Goal: Communication & Community: Answer question/provide support

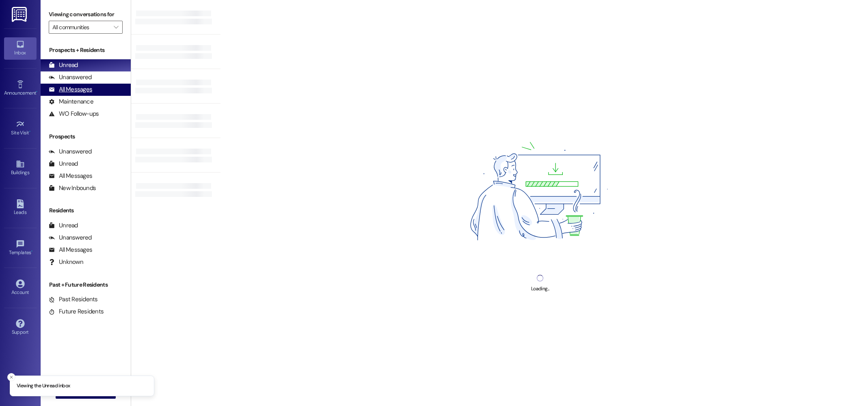
click at [68, 93] on div "All Messages" at bounding box center [70, 89] width 43 height 9
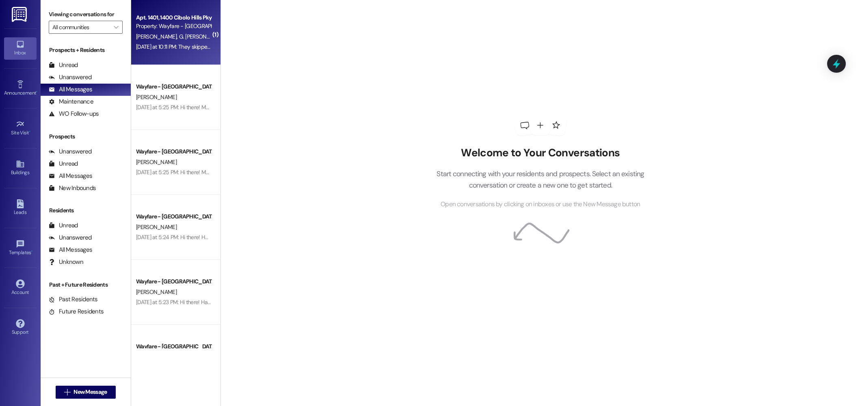
click at [174, 58] on div "Apt. 1401, 1400 Cibolo Hills Pky Property: Wayfare - [GEOGRAPHIC_DATA] [PERSON_…" at bounding box center [175, 32] width 89 height 65
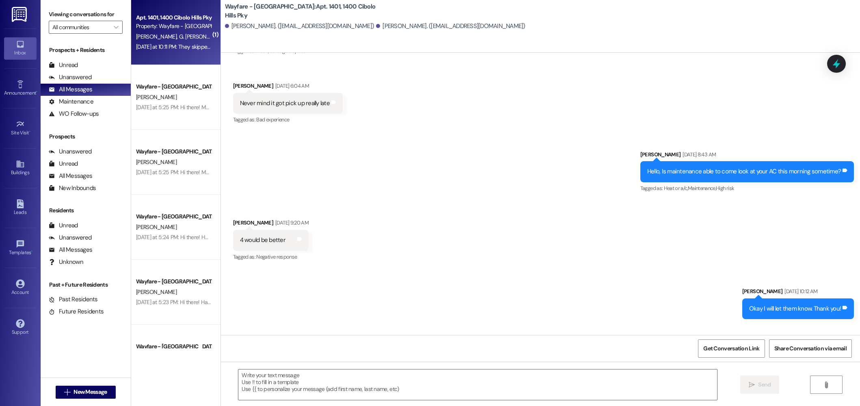
scroll to position [23312, 0]
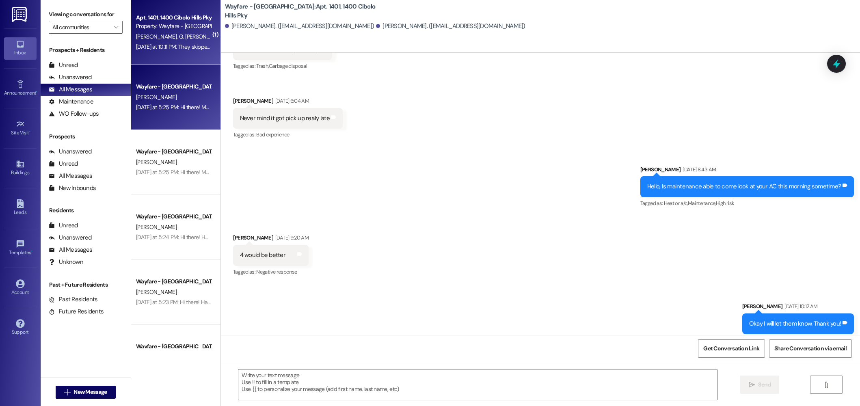
click at [160, 110] on div "Yesterday at 5:25 PM: Hi there! My name is Jordan and I'm one of the leasing ag…" at bounding box center [722, 107] width 1172 height 7
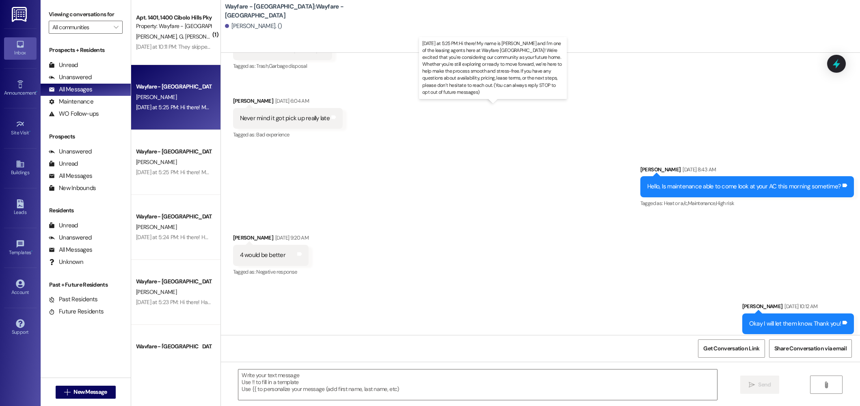
scroll to position [0, 0]
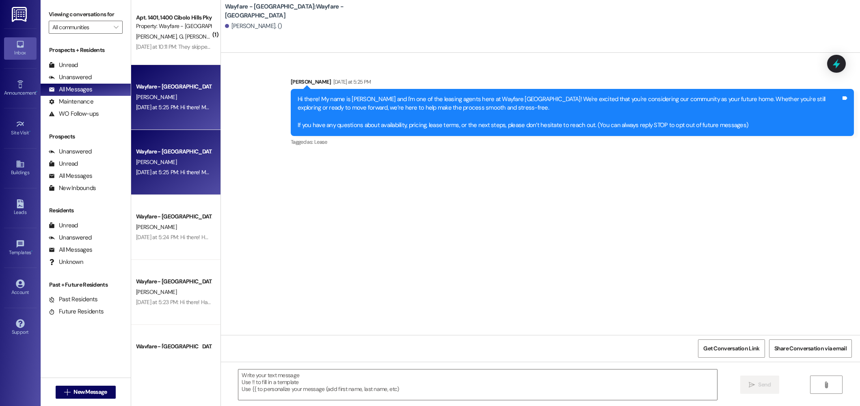
click at [154, 157] on div "[PERSON_NAME]" at bounding box center [173, 162] width 77 height 10
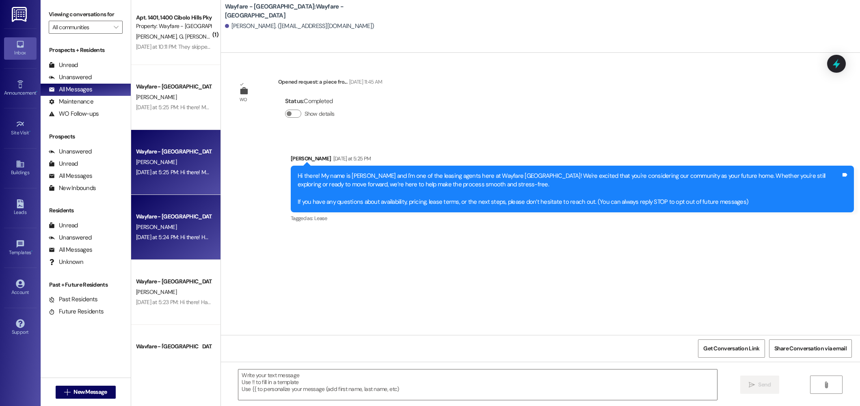
click at [189, 222] on div "Wayfare - [GEOGRAPHIC_DATA]" at bounding box center [173, 217] width 77 height 10
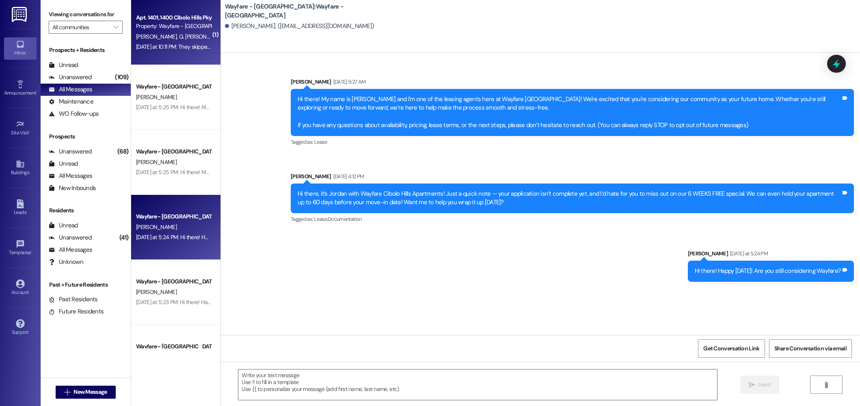
click at [173, 46] on div "Yesterday at 10:11 PM: They skipped our trash again tonight Yesterday at 10:11 …" at bounding box center [200, 46] width 129 height 7
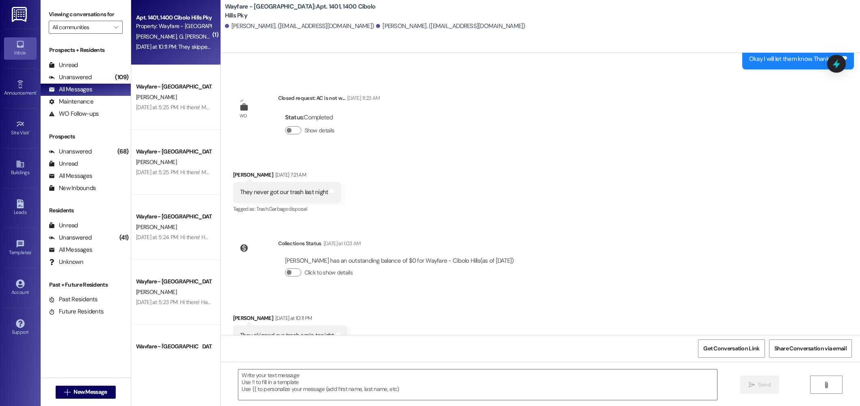
scroll to position [23652, 0]
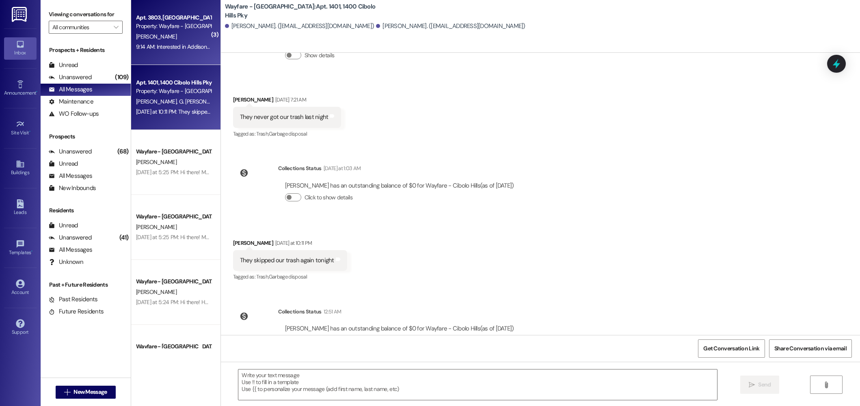
click at [164, 33] on div "[PERSON_NAME]" at bounding box center [173, 37] width 77 height 10
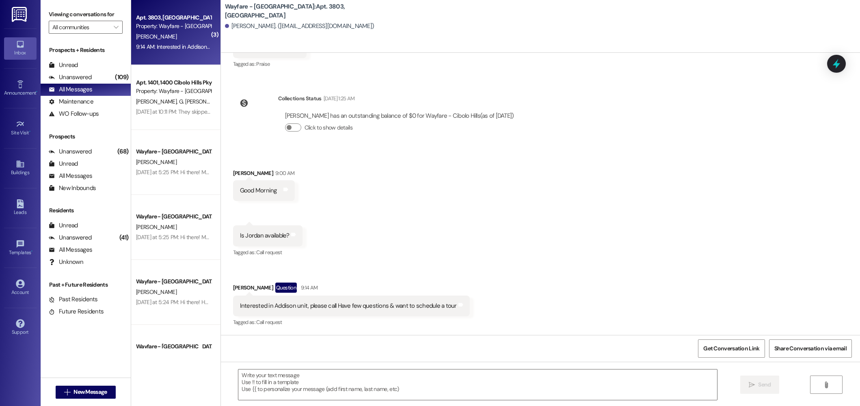
scroll to position [3457, 0]
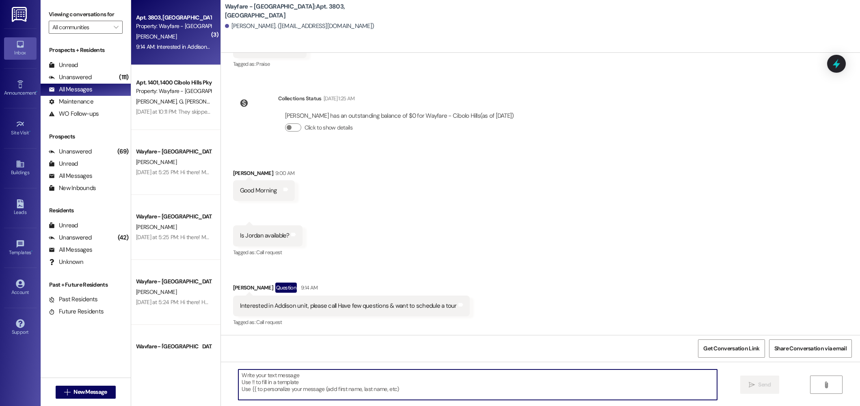
click at [390, 375] on textarea at bounding box center [477, 385] width 479 height 30
click at [317, 393] on textarea at bounding box center [477, 385] width 479 height 30
click at [418, 380] on textarea "Hello! You can come by the office to tour a one bedroom at your earliest convie…" at bounding box center [477, 385] width 479 height 30
click at [417, 378] on textarea "Hello! You can come by the office to tour a one bedroom at your earliest convie…" at bounding box center [477, 385] width 479 height 30
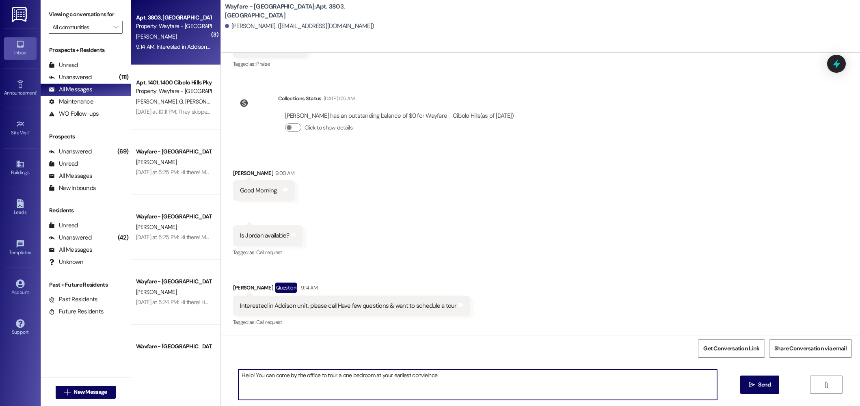
click at [417, 378] on textarea "Hello! You can come by the office to tour a one bedroom at your earliest convie…" at bounding box center [477, 385] width 479 height 30
click at [451, 386] on textarea "Hello! You can come by the office to tour a one bedroom at your earliest conniv…" at bounding box center [477, 385] width 479 height 30
type textarea "Hello! You can come by the office to tour a one bedroom at your earliest conniv…"
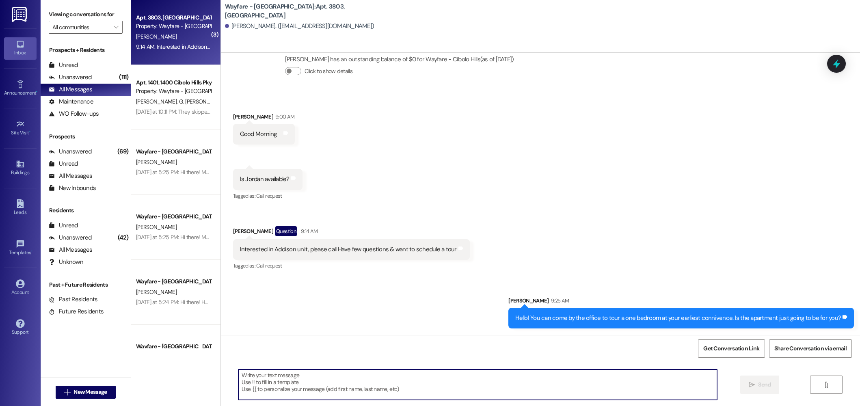
scroll to position [3514, 0]
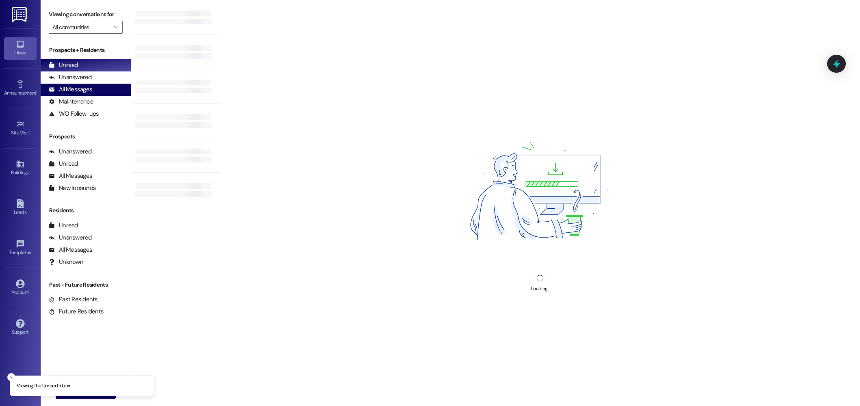
click at [64, 91] on div "All Messages" at bounding box center [70, 89] width 43 height 9
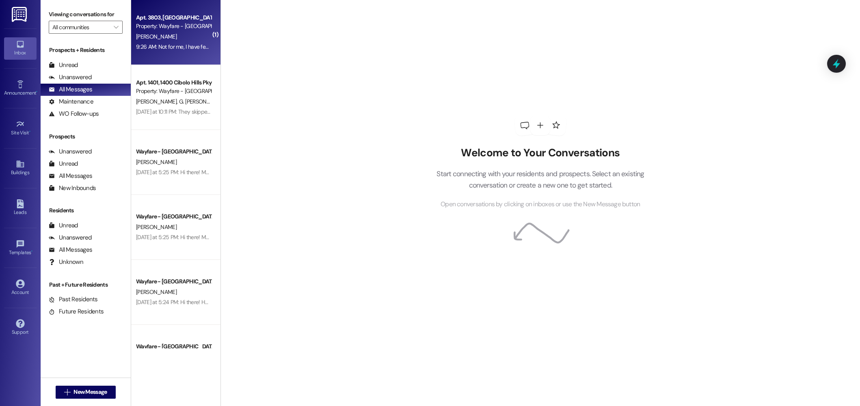
click at [166, 37] on div "[PERSON_NAME]" at bounding box center [173, 37] width 77 height 10
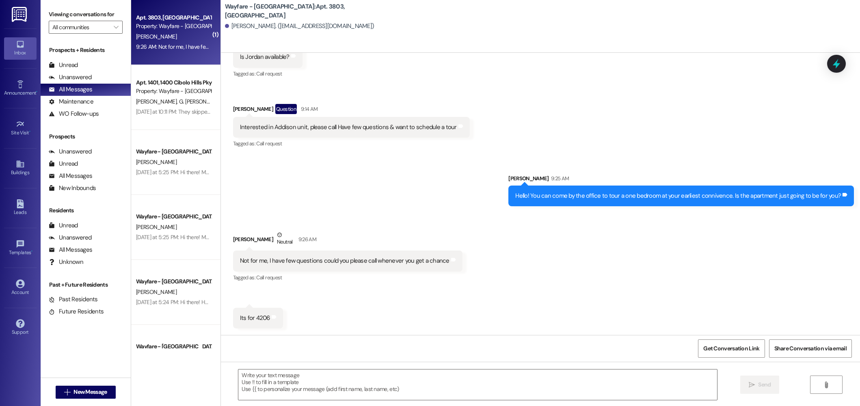
scroll to position [3636, 0]
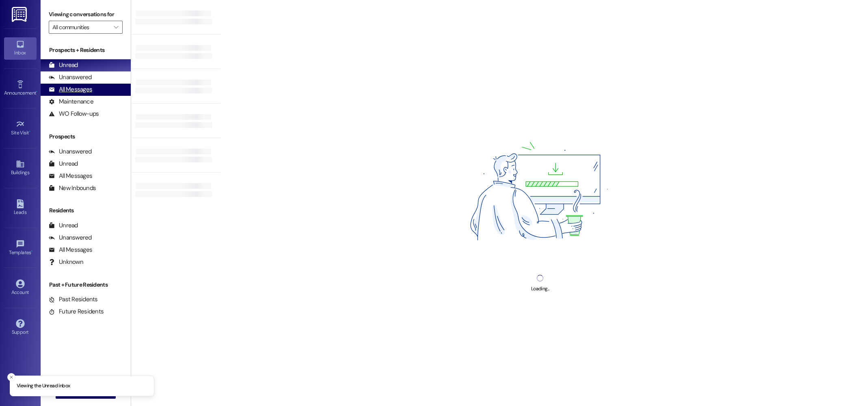
click at [75, 93] on div "All Messages" at bounding box center [70, 89] width 43 height 9
click at [72, 88] on div "All Messages" at bounding box center [70, 89] width 43 height 9
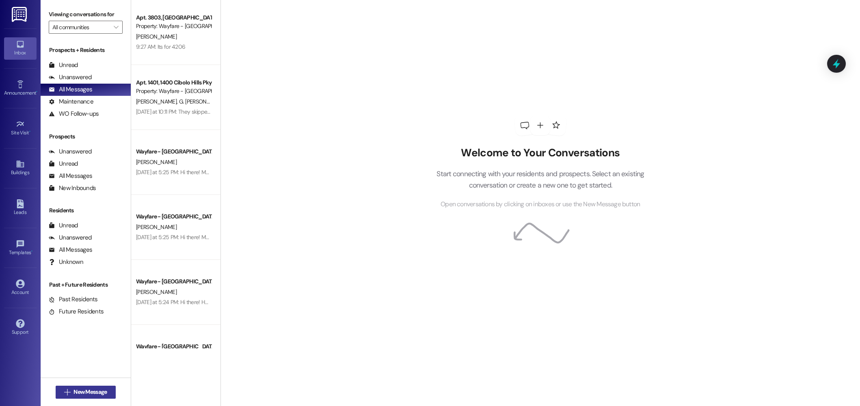
drag, startPoint x: 80, startPoint y: 385, endPoint x: 79, endPoint y: 390, distance: 4.9
click at [79, 387] on div " New Message" at bounding box center [86, 392] width 60 height 20
click at [79, 390] on span "New Message" at bounding box center [89, 392] width 33 height 9
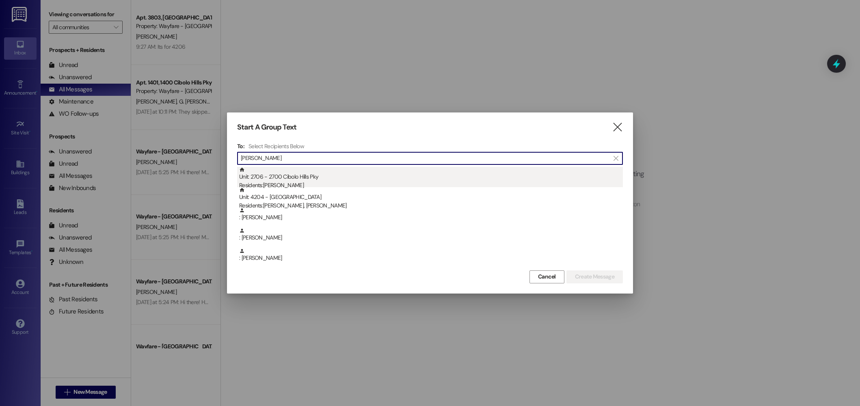
type input "foster"
click at [303, 182] on div "Residents: Cody Foster" at bounding box center [431, 185] width 384 height 9
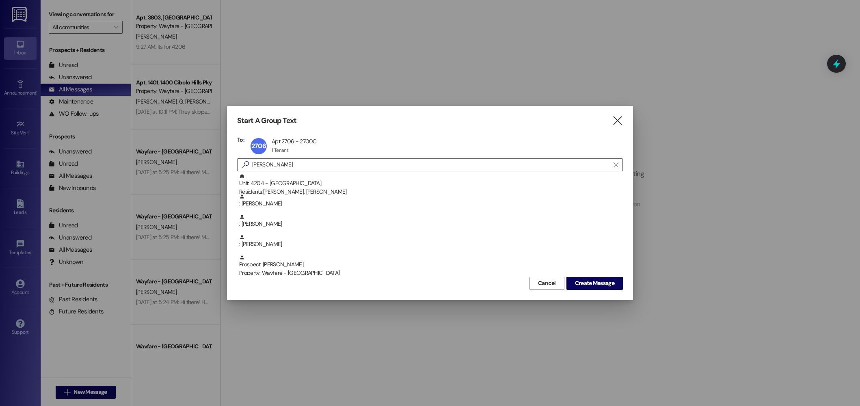
click at [580, 290] on div "Start A Group Text  To: 2706 Apt 2706 - 2700C Apt 2706 - 2700C 1 Tenant 1 Tena…" at bounding box center [430, 203] width 406 height 194
click at [588, 282] on span "Create Message" at bounding box center [594, 283] width 39 height 9
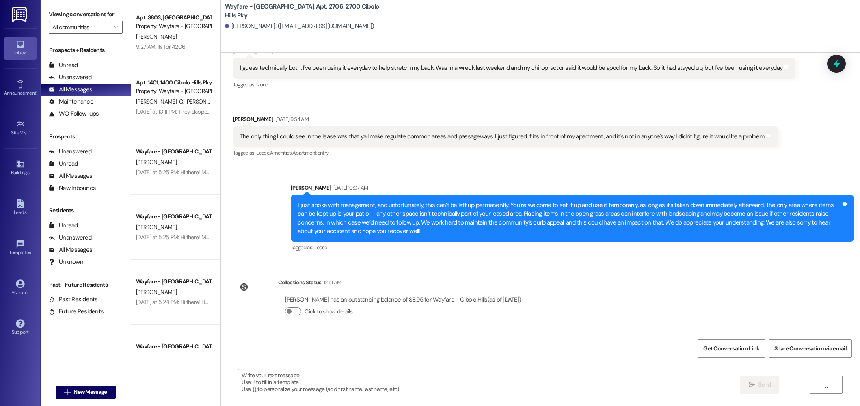
scroll to position [12975, 0]
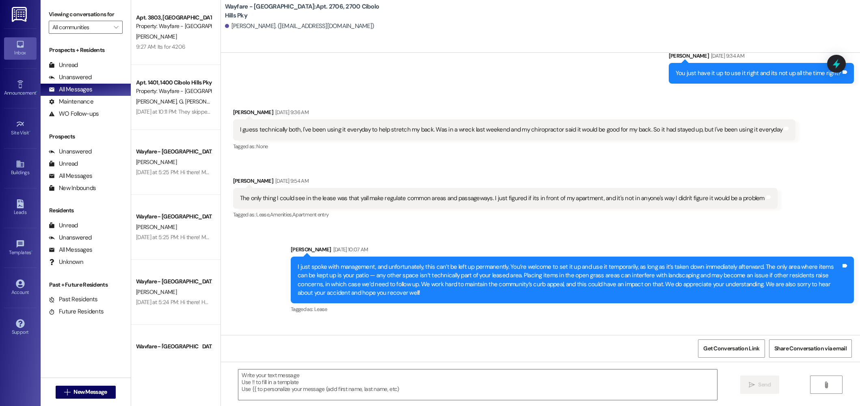
click at [350, 363] on div " Send " at bounding box center [540, 392] width 639 height 61
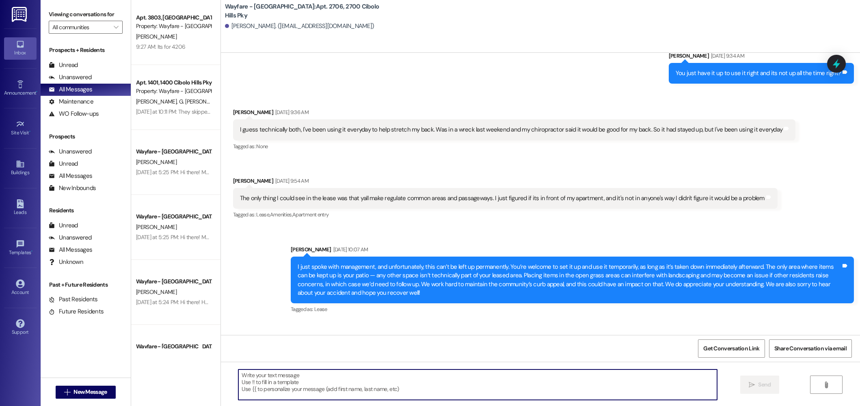
click at [333, 381] on textarea at bounding box center [477, 385] width 479 height 30
click at [354, 386] on textarea at bounding box center [477, 385] width 479 height 30
paste textarea "Hi Cody, The landscapers notified us that your tent was left in the grass, and …"
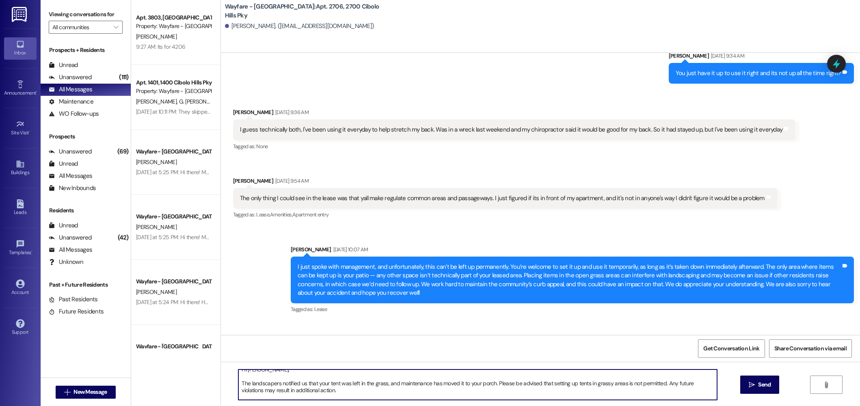
scroll to position [2, 0]
click at [381, 389] on textarea "Hi Cody, The landscapers notified us that your tent was left in the grass, and …" at bounding box center [477, 385] width 479 height 30
click at [490, 388] on textarea "Hi Cody, The landscapers notified us that your tent was left in the grass, and …" at bounding box center [477, 385] width 479 height 30
click at [571, 388] on textarea "Hi Cody, The landscapers notified us that your tent was left in the grass, and …" at bounding box center [477, 385] width 479 height 30
click at [593, 387] on textarea "Hi Cody, The landscapers notified us that your tent was left in the grass, and …" at bounding box center [477, 385] width 479 height 30
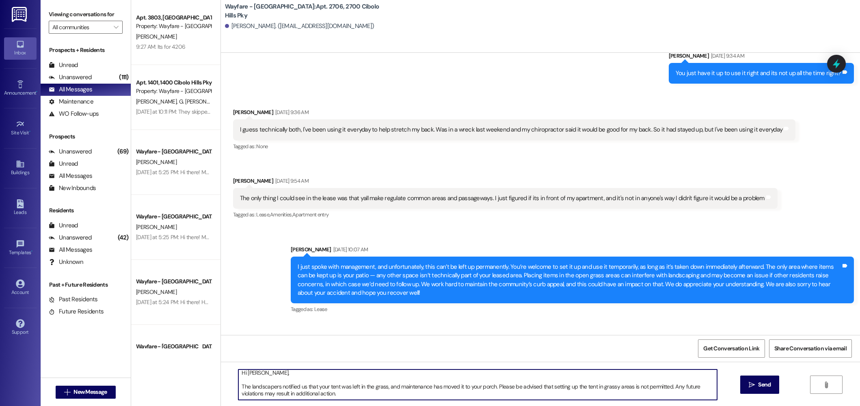
click at [595, 387] on textarea "Hi Cody, The landscapers notified us that your tent was left in the grass, and …" at bounding box center [477, 385] width 479 height 30
drag, startPoint x: 651, startPoint y: 387, endPoint x: 637, endPoint y: 388, distance: 13.8
click at [637, 388] on textarea "Hi Cody, The landscapers notified us that your tent was left in the grass, and …" at bounding box center [477, 385] width 479 height 30
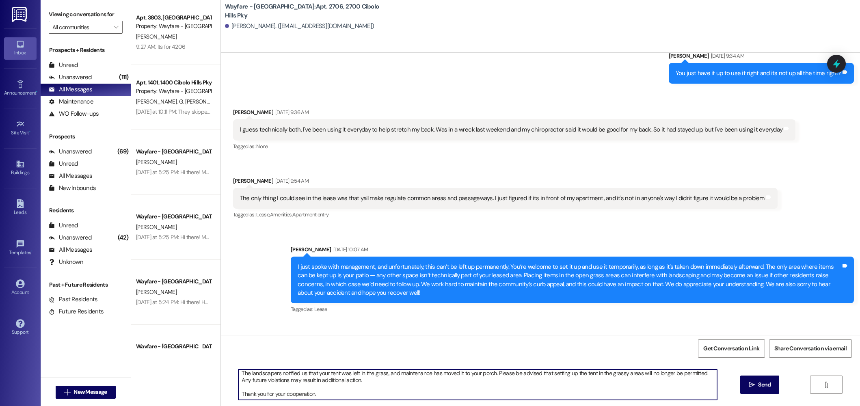
click at [361, 385] on textarea "Hi Cody, The landscapers notified us that your tent was left in the grass, and …" at bounding box center [477, 385] width 479 height 30
click at [359, 378] on textarea "Hi Cody, The landscapers notified us that your tent was left in the grass, and …" at bounding box center [477, 385] width 479 height 30
drag, startPoint x: 393, startPoint y: 381, endPoint x: 235, endPoint y: 381, distance: 158.0
click at [238, 381] on textarea "Hi Cody, The landscapers notified us that your tent was left in the grass, and …" at bounding box center [477, 385] width 479 height 30
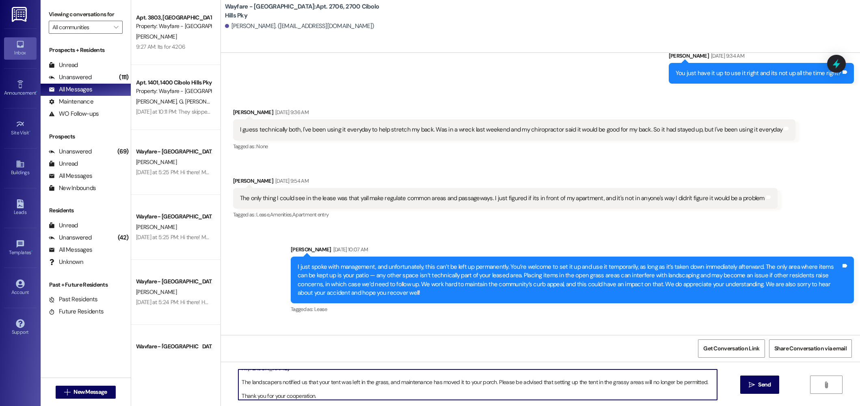
scroll to position [9, 0]
click at [492, 382] on textarea "Hi Cody, The landscapers notified us that your tent was left in the grass, and …" at bounding box center [477, 385] width 479 height 30
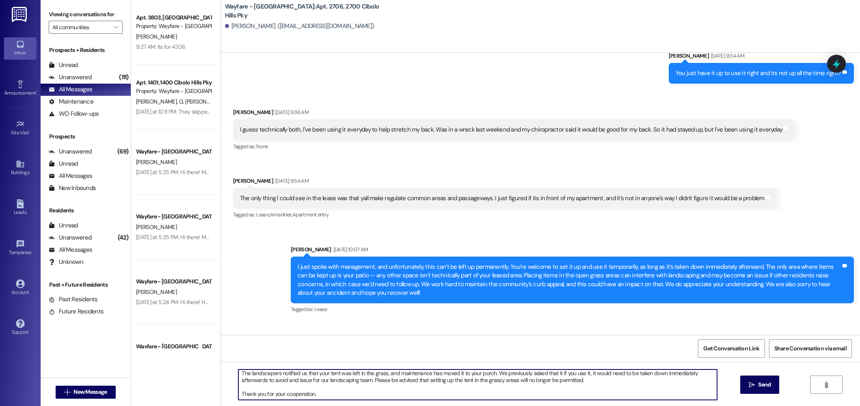
scroll to position [15, 0]
drag, startPoint x: 291, startPoint y: 382, endPoint x: 283, endPoint y: 382, distance: 8.1
click at [283, 382] on textarea "Hi Cody, The landscapers notified us that your tent was left in the grass, and …" at bounding box center [477, 385] width 479 height 30
click at [364, 381] on textarea "Hi Cody, The landscapers notified us that your tent was left in the grass, and …" at bounding box center [477, 385] width 479 height 30
click at [337, 392] on textarea "Hi Cody, The landscapers notified us that your tent was left in the grass, and …" at bounding box center [477, 385] width 479 height 30
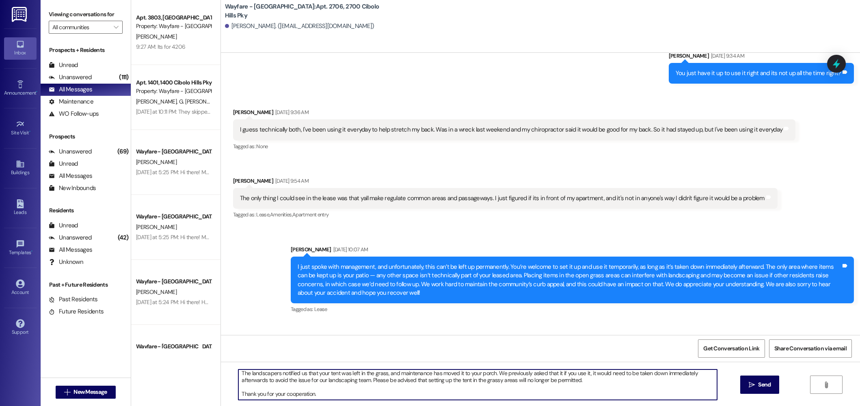
scroll to position [14, 0]
drag, startPoint x: 556, startPoint y: 375, endPoint x: 593, endPoint y: 348, distance: 45.9
click at [558, 375] on textarea "Hi Cody, The landscapers notified us that your tent was left in the grass, and …" at bounding box center [477, 385] width 479 height 30
click at [290, 383] on textarea "Hi Cody, The landscapers notified us that your tent was left in the grass, and …" at bounding box center [477, 385] width 479 height 30
click at [392, 395] on textarea "Hi Cody, The landscapers notified us that your tent was left in the grass, and …" at bounding box center [477, 385] width 479 height 30
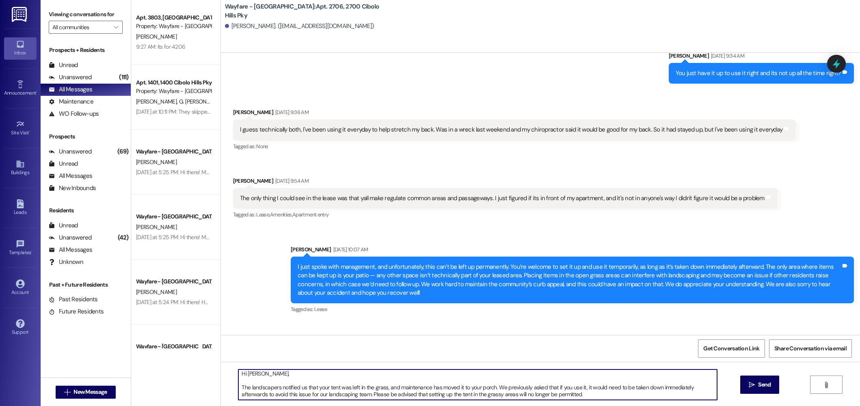
scroll to position [0, 0]
type textarea "Hi Cody, The landscapers notified us that your tent was left in the grass, and …"
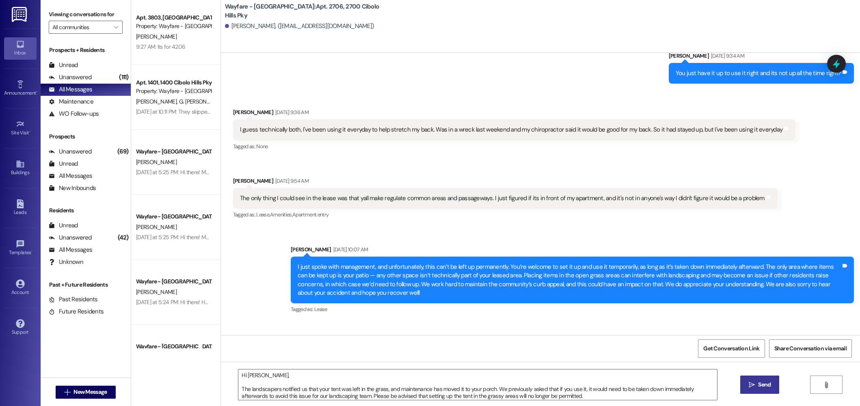
click at [745, 385] on button " Send" at bounding box center [759, 385] width 39 height 18
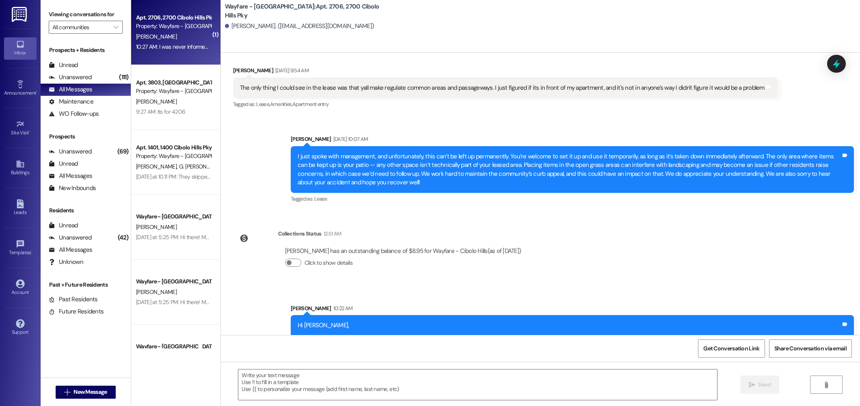
scroll to position [13141, 0]
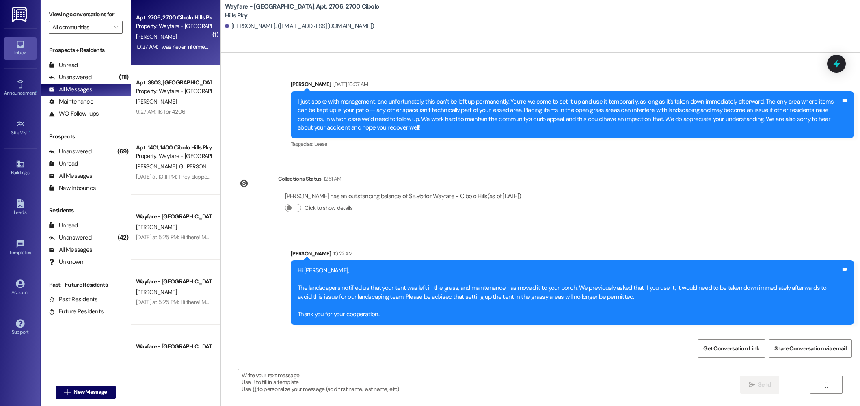
click at [406, 368] on div " Send " at bounding box center [540, 392] width 639 height 61
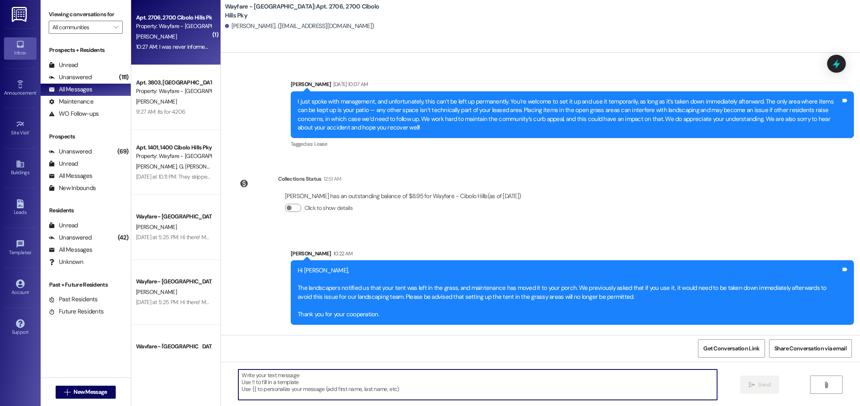
click at [396, 379] on textarea at bounding box center [477, 385] width 479 height 30
drag, startPoint x: 333, startPoint y: 382, endPoint x: 364, endPoint y: 304, distance: 83.3
click at [334, 382] on textarea at bounding box center [477, 385] width 479 height 30
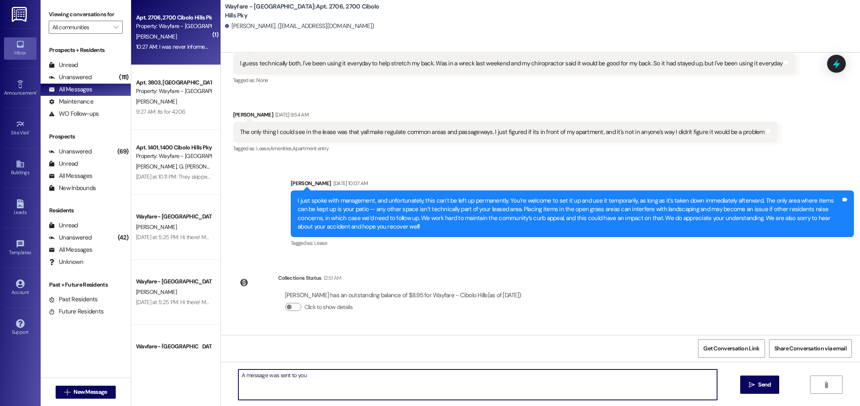
scroll to position [13032, 0]
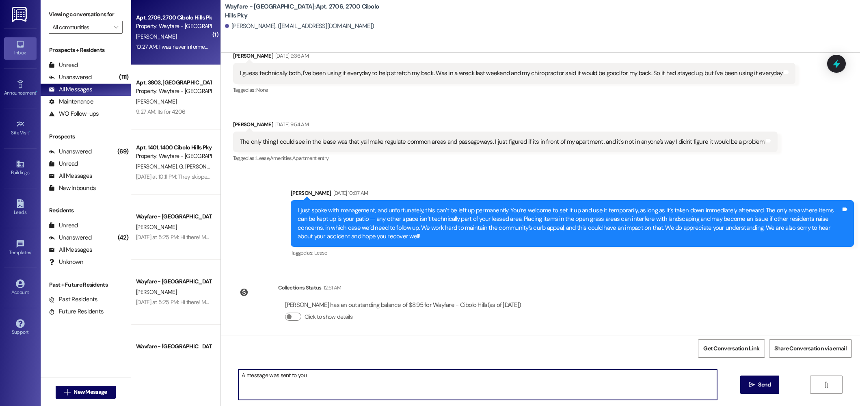
drag, startPoint x: 339, startPoint y: 387, endPoint x: 196, endPoint y: 376, distance: 144.2
click at [196, 376] on div "( 1 ) Apt. 2706, 2700 Cibolo Hills Pky Property: Wayfare - Cibolo Hills C. Fost…" at bounding box center [495, 203] width 729 height 406
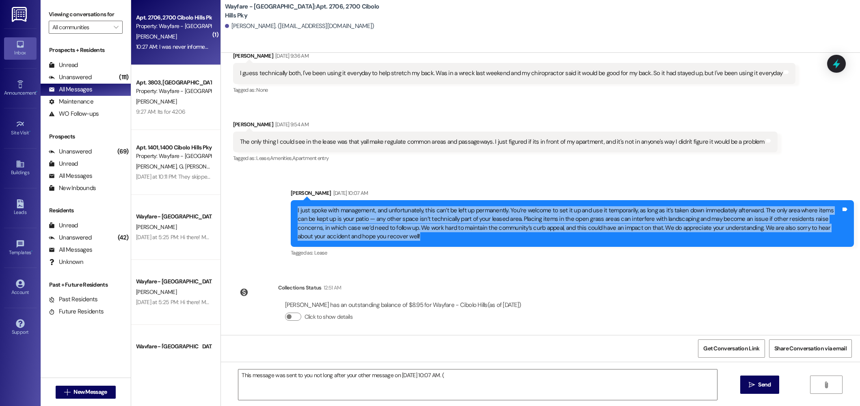
drag, startPoint x: 367, startPoint y: 175, endPoint x: 275, endPoint y: 147, distance: 96.6
click at [275, 171] on div "Sent via SMS Jordan Arnold Aug 14, 2025 at 10:07 AM I just spoke with managemen…" at bounding box center [540, 218] width 639 height 95
copy div "I just spoke with management, and unfortunately, this can’t be left up permanen…"
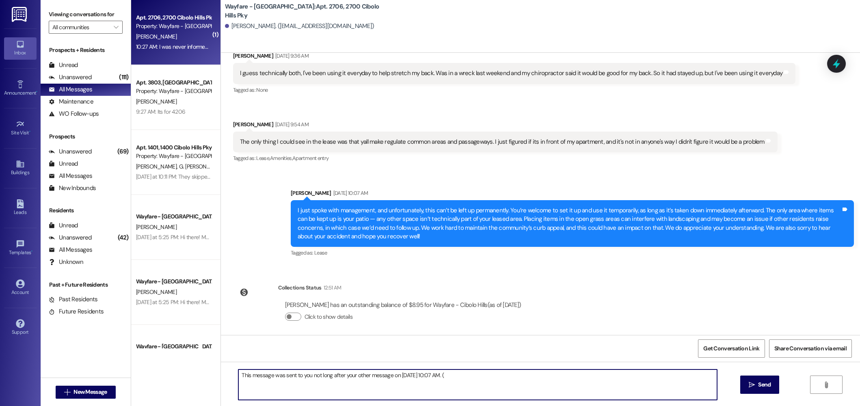
click at [483, 375] on textarea "This message was sent to you not long after your other message on August 14th 1…" at bounding box center [477, 385] width 479 height 30
click at [461, 375] on textarea "This message was sent to you not long after your other message on August 14th 1…" at bounding box center [477, 385] width 479 height 30
paste textarea "I just spoke with management, and unfortunately, this can’t be left up permanen…"
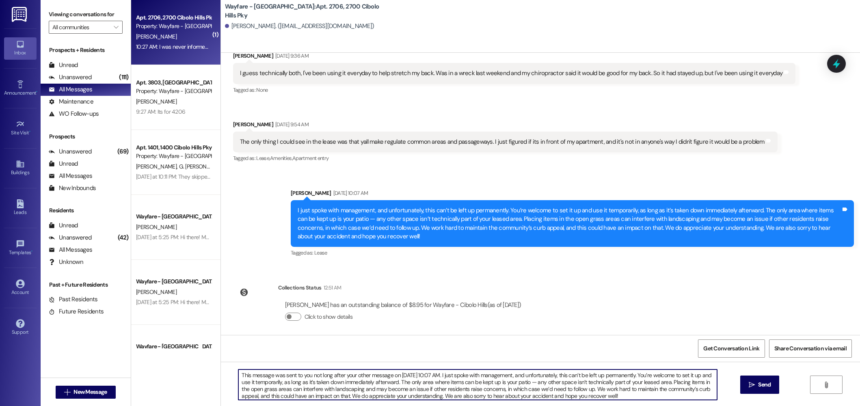
drag, startPoint x: 446, startPoint y: 375, endPoint x: 452, endPoint y: 373, distance: 5.8
click at [448, 374] on textarea "This message was sent to you not long after your other message on August 14th 1…" at bounding box center [477, 385] width 479 height 30
click at [446, 376] on textarea "This message was sent to you not long after your other message on August 14th 1…" at bounding box center [477, 385] width 479 height 30
drag, startPoint x: 447, startPoint y: 377, endPoint x: 470, endPoint y: 368, distance: 24.8
click at [447, 377] on textarea "This message was sent to you not long after your other message on August 14th 1…" at bounding box center [477, 385] width 479 height 30
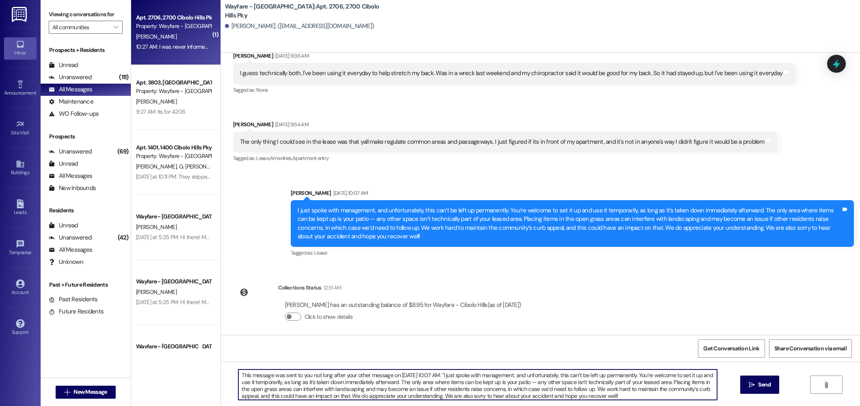
scroll to position [2, 0]
click at [618, 393] on textarea "This message was sent to you not long after your other message on August 14th 1…" at bounding box center [477, 385] width 479 height 30
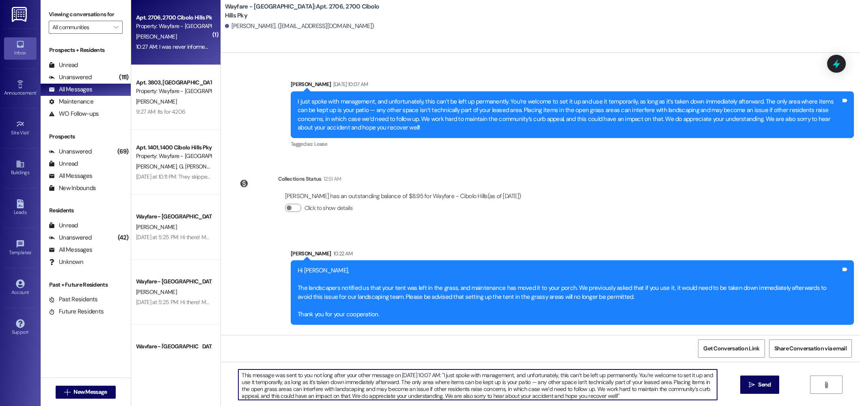
click at [641, 397] on textarea "This message was sent to you not long after your other message on August 14th 1…" at bounding box center [477, 385] width 479 height 30
click at [642, 391] on textarea "This message was sent to you not long after your other message on August 14th 1…" at bounding box center [477, 385] width 479 height 30
click at [634, 396] on textarea "This message was sent to you not long after your other message on August 14th 1…" at bounding box center [477, 385] width 479 height 30
type textarea "This message was sent to you not long after your other message on August 14th 1…"
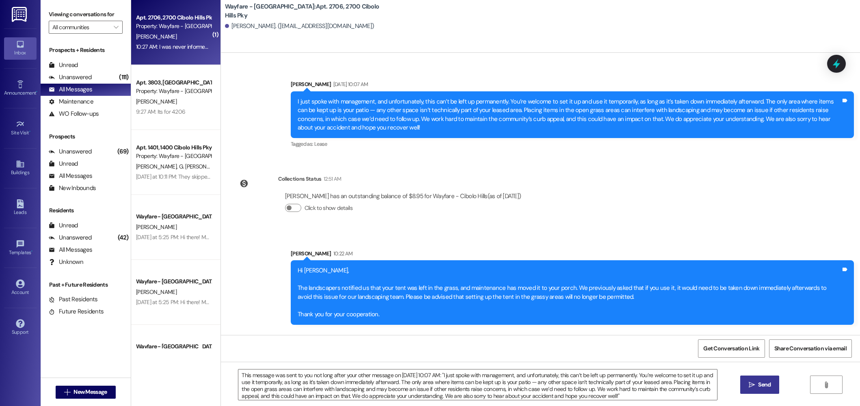
click at [764, 386] on span "Send" at bounding box center [764, 384] width 13 height 9
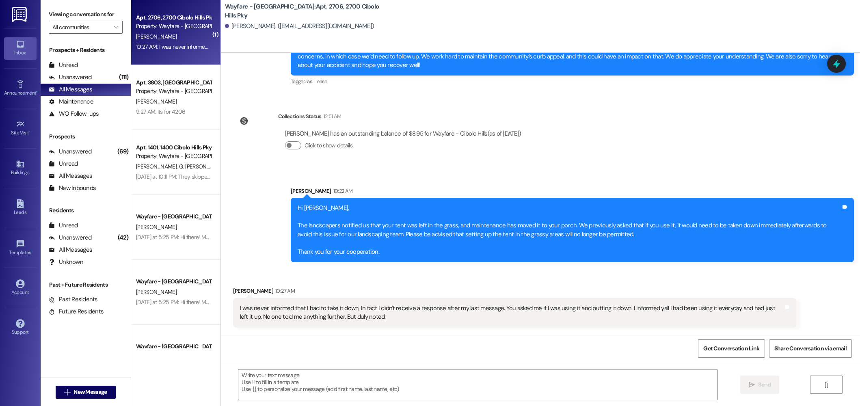
scroll to position [13223, 0]
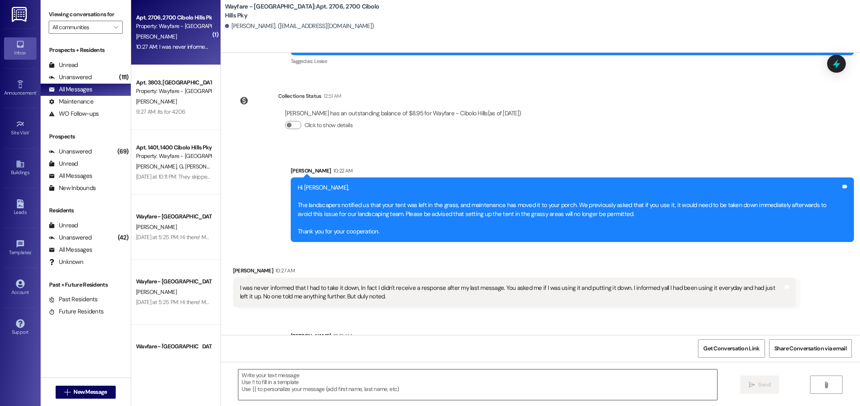
click at [333, 377] on textarea at bounding box center [477, 385] width 479 height 30
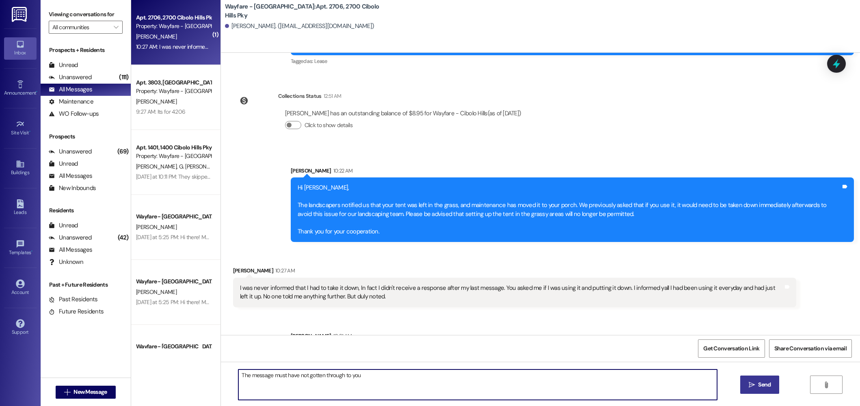
click at [387, 377] on textarea "The message must have not gotten through to you" at bounding box center [477, 385] width 479 height 30
click at [366, 376] on textarea "Apparently the message did not get through to you so im not sure how that happe…" at bounding box center [477, 385] width 479 height 30
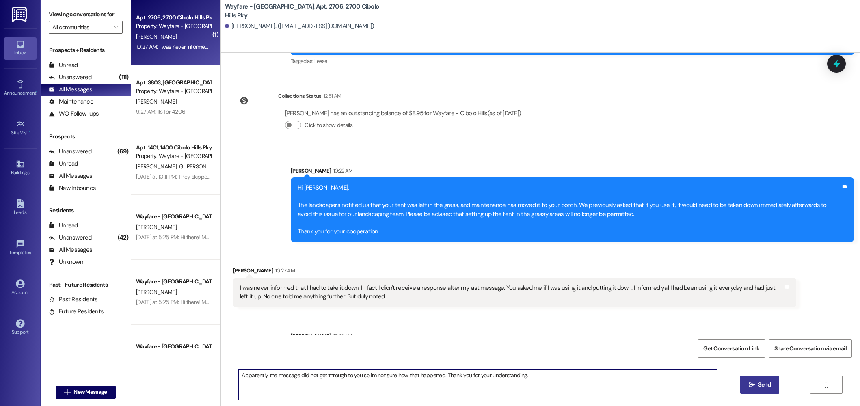
click at [366, 376] on textarea "Apparently the message did not get through to you so im not sure how that happe…" at bounding box center [477, 385] width 479 height 30
click at [536, 376] on textarea "Apparently the message did not get through to you so im not sure how that happe…" at bounding box center [477, 385] width 479 height 30
drag, startPoint x: 547, startPoint y: 378, endPoint x: 356, endPoint y: 376, distance: 190.5
click at [356, 376] on textarea "Apparently the message did not get through to you so im not sure how that happe…" at bounding box center [477, 385] width 479 height 30
click at [542, 378] on textarea "Apparently the message did not get through to you. I am not sure how that could…" at bounding box center [477, 385] width 479 height 30
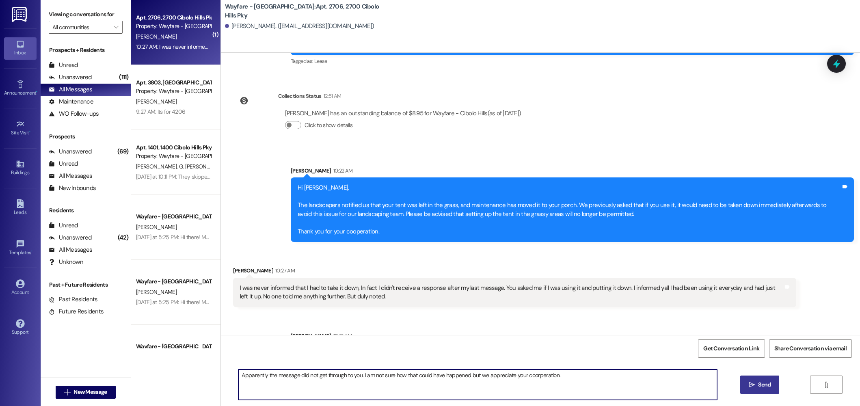
click at [542, 378] on textarea "Apparently the message did not get through to you. I am not sure how that could…" at bounding box center [477, 385] width 479 height 30
click at [558, 376] on textarea "Apparently the message did not get through to you. I am not sure how that could…" at bounding box center [477, 385] width 479 height 30
click at [605, 382] on textarea "Apparently the message did not get through to you. I am not sure how that could…" at bounding box center [477, 385] width 479 height 30
type textarea "Apparently the message did not get through to you. I am not sure how that could…"
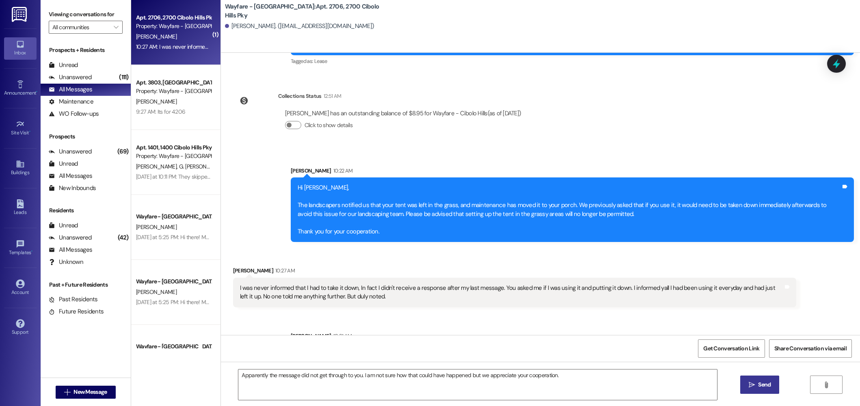
drag, startPoint x: 756, startPoint y: 387, endPoint x: 750, endPoint y: 381, distance: 8.6
click at [756, 387] on span "Send" at bounding box center [764, 384] width 16 height 9
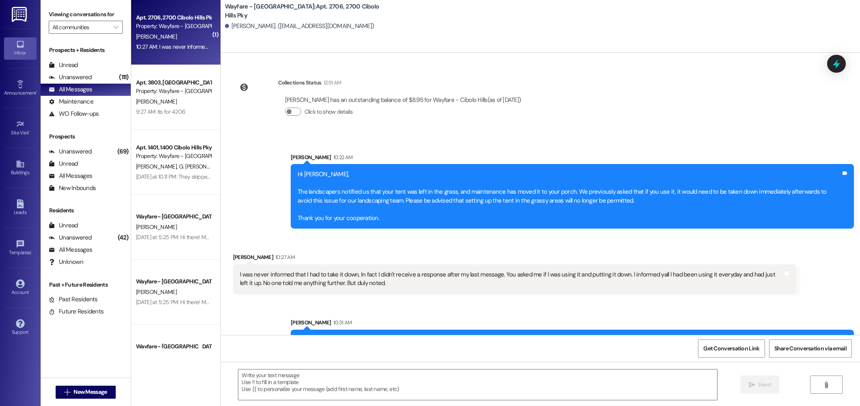
scroll to position [13280, 0]
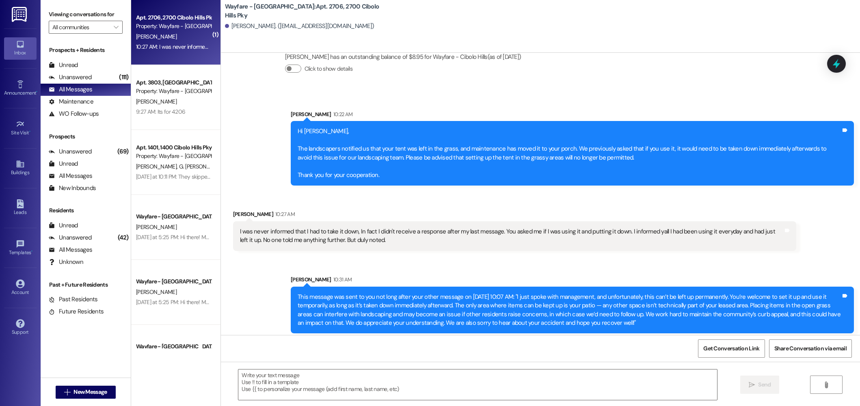
click at [428, 269] on div "Sent via SMS Jordan Arnold 10:31 AM This message was sent to you not long after…" at bounding box center [572, 304] width 575 height 71
click at [86, 390] on span "New Message" at bounding box center [89, 392] width 33 height 9
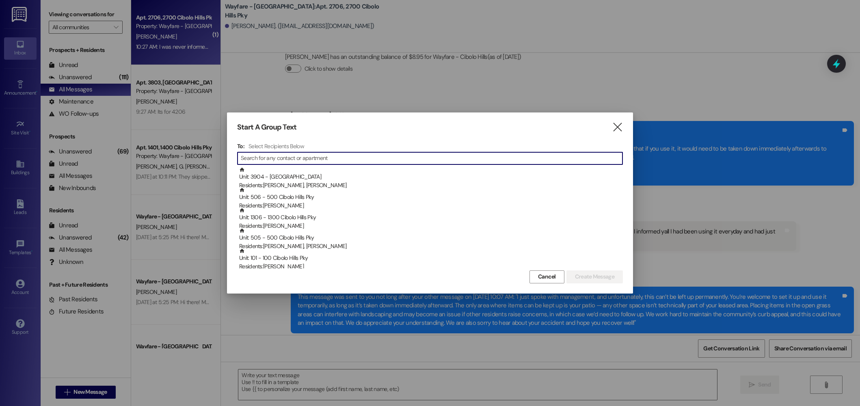
click at [609, 129] on div "Start A Group Text " at bounding box center [430, 127] width 386 height 9
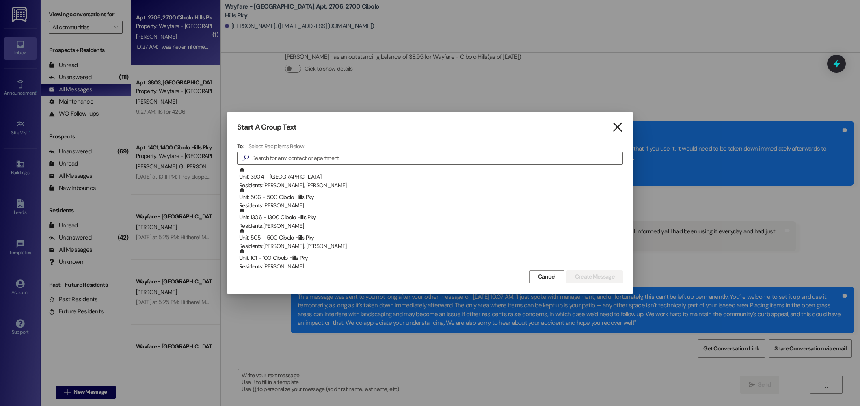
click at [616, 127] on icon "" at bounding box center [617, 127] width 11 height 9
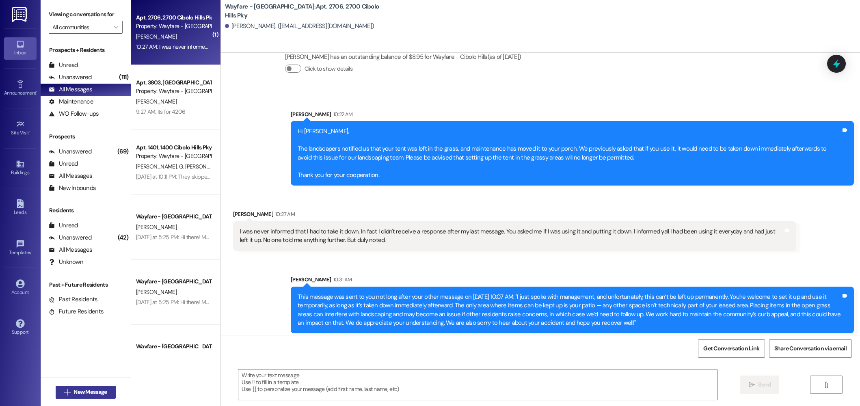
click at [102, 392] on span "New Message" at bounding box center [89, 392] width 33 height 9
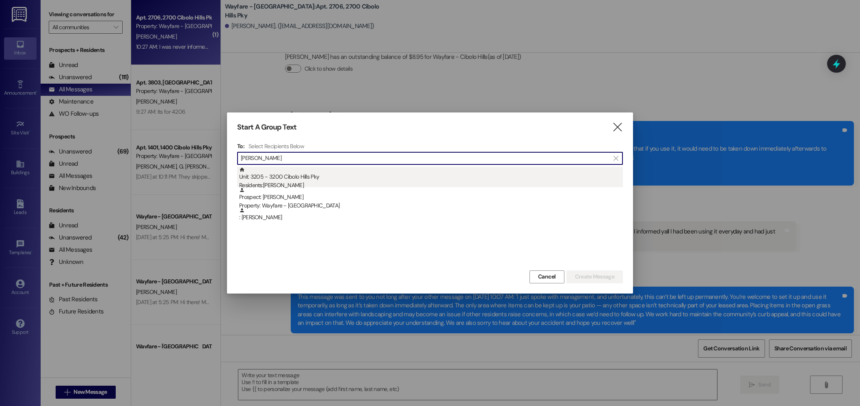
type input "neil pa"
click at [310, 180] on div "Unit: 3205 - 3200 Cibolo Hills Pky Residents: Neil Pacheco" at bounding box center [431, 178] width 384 height 23
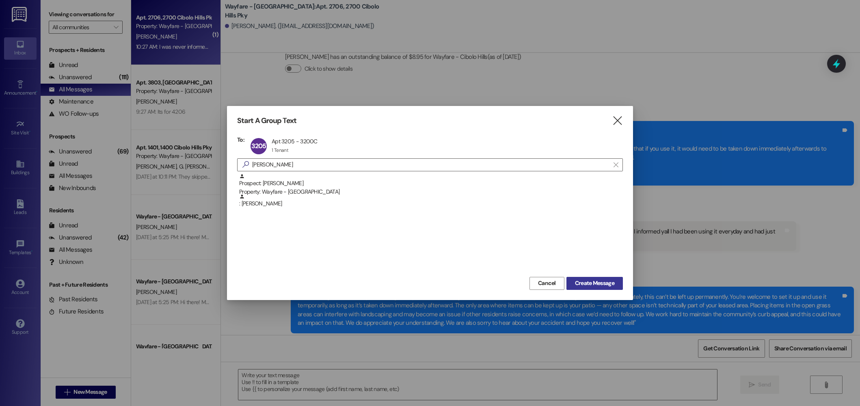
click at [589, 280] on span "Create Message" at bounding box center [594, 283] width 39 height 9
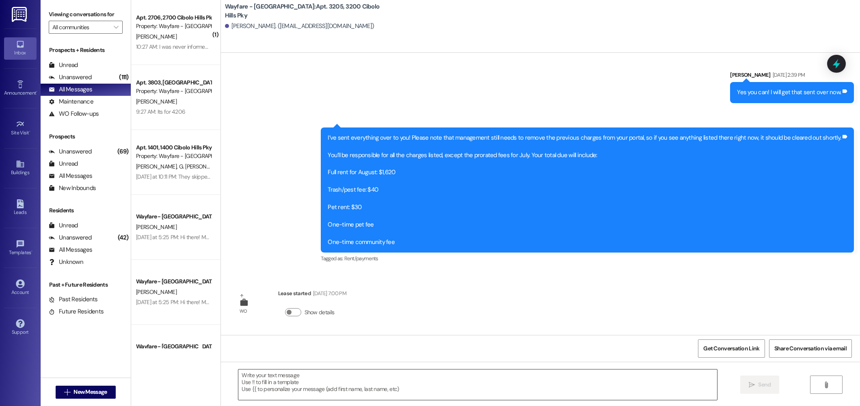
scroll to position [1130, 0]
click at [551, 390] on textarea at bounding box center [477, 385] width 479 height 30
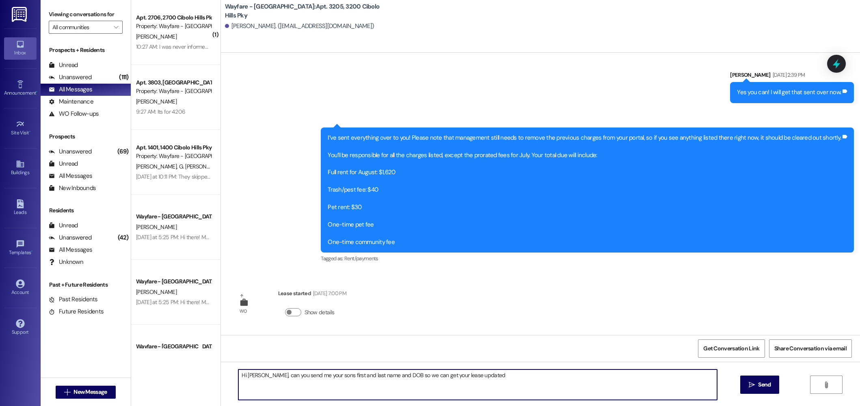
type textarea "Hi [PERSON_NAME], can you send me your sons first and last name and DOB so we c…"
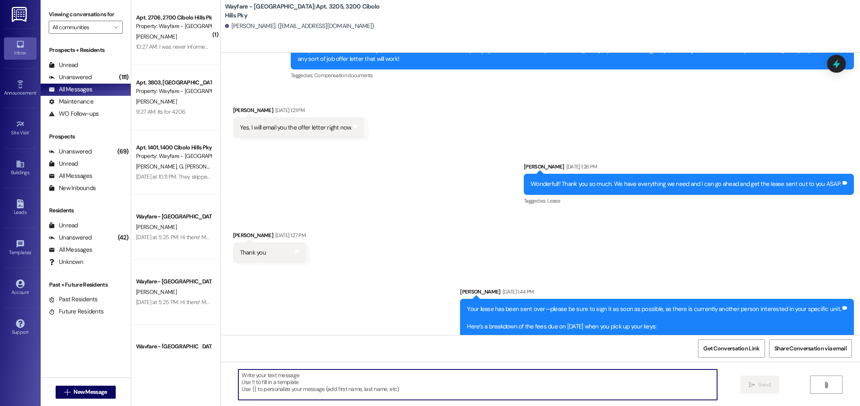
scroll to position [648, 0]
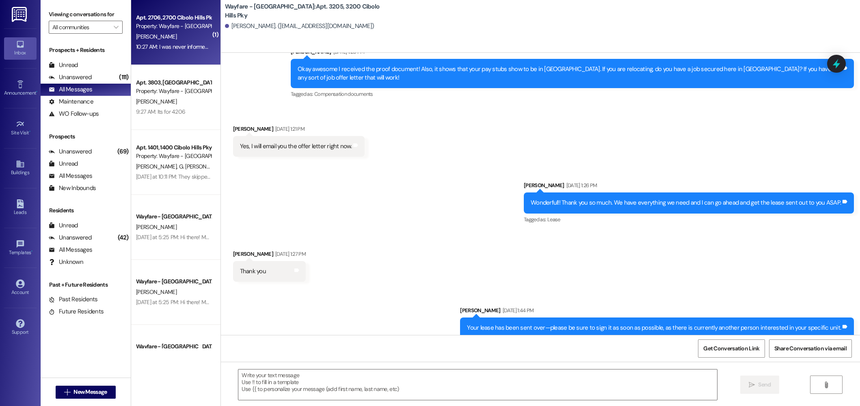
click at [181, 38] on div "[PERSON_NAME]" at bounding box center [173, 37] width 77 height 10
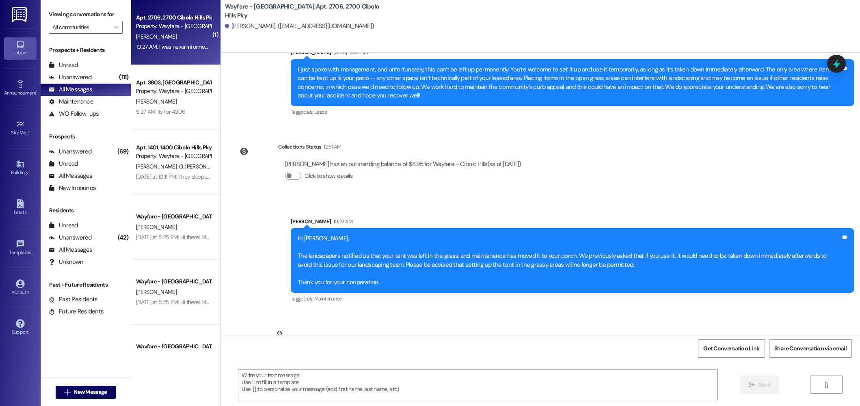
scroll to position [13313, 0]
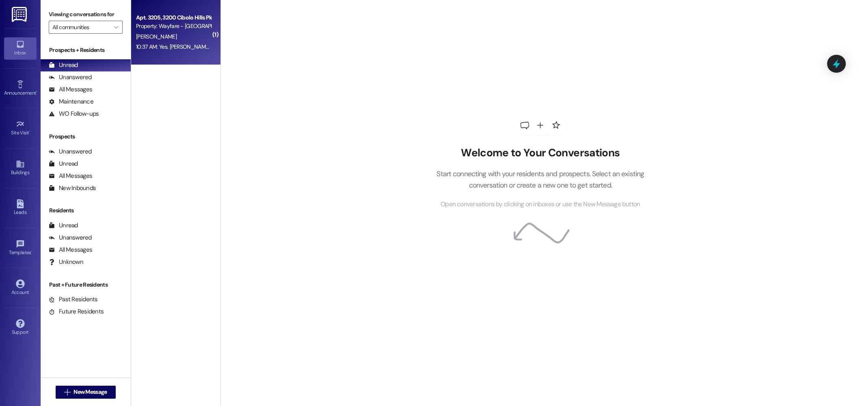
click at [157, 48] on div "10:37 AM: Yes. Aden Hawkins 03-10-2009. 10:37 AM: Yes. Aden Hawkins 03-10-2009." at bounding box center [181, 46] width 91 height 7
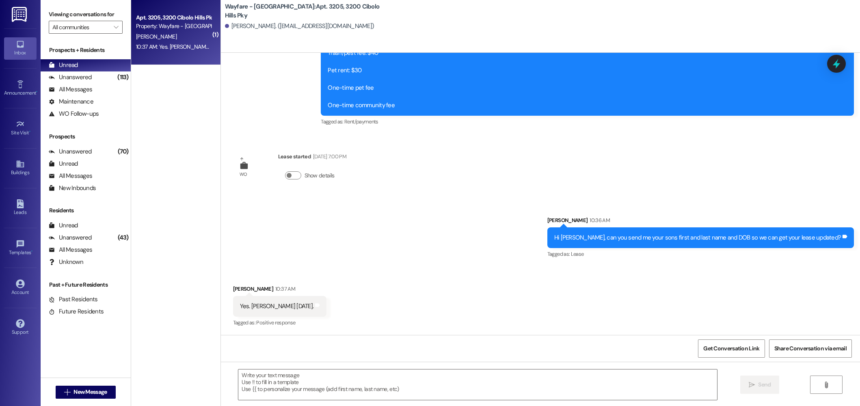
scroll to position [1267, 0]
click at [70, 90] on div "All Messages" at bounding box center [70, 89] width 43 height 9
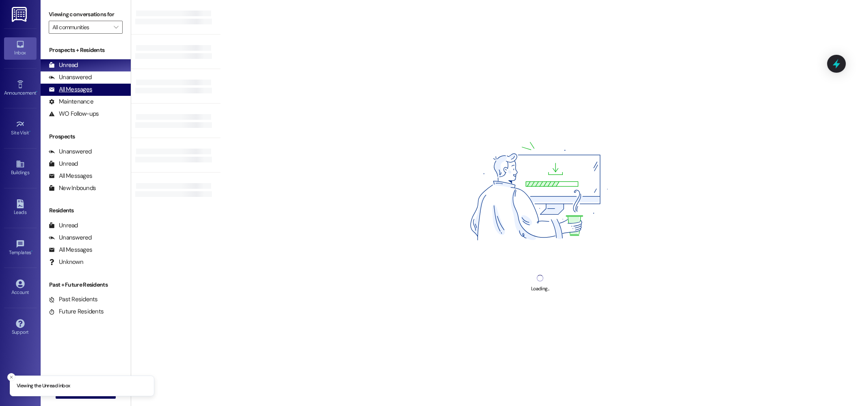
click at [82, 95] on div "All Messages (undefined)" at bounding box center [86, 90] width 90 height 12
click at [102, 92] on div "All Messages (undefined)" at bounding box center [86, 90] width 90 height 12
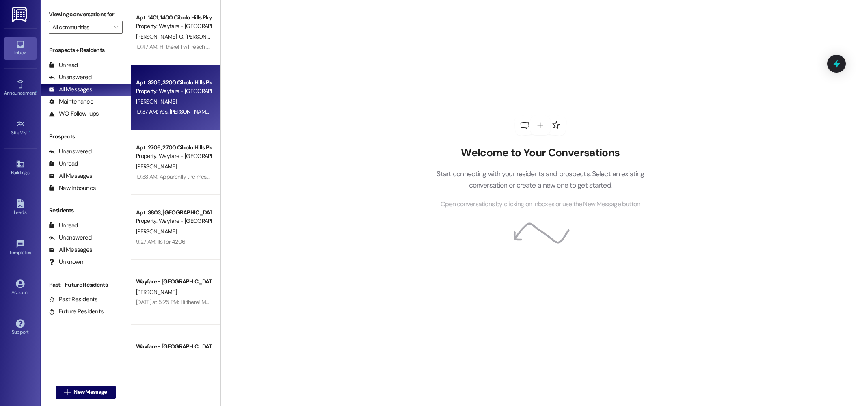
click at [192, 101] on div "[PERSON_NAME]" at bounding box center [173, 102] width 77 height 10
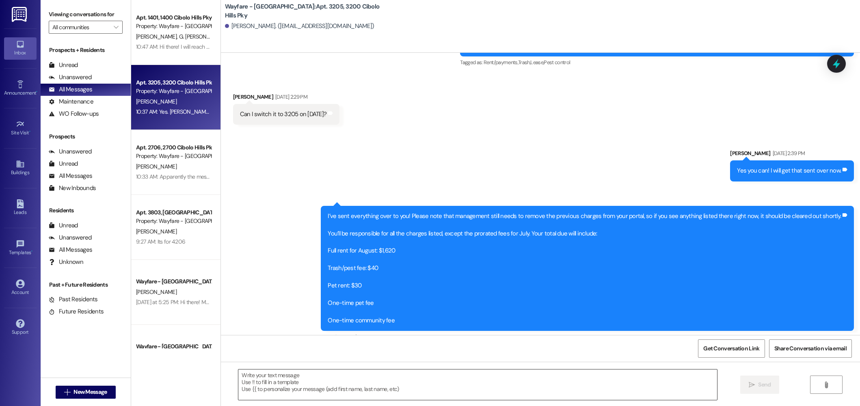
scroll to position [1267, 0]
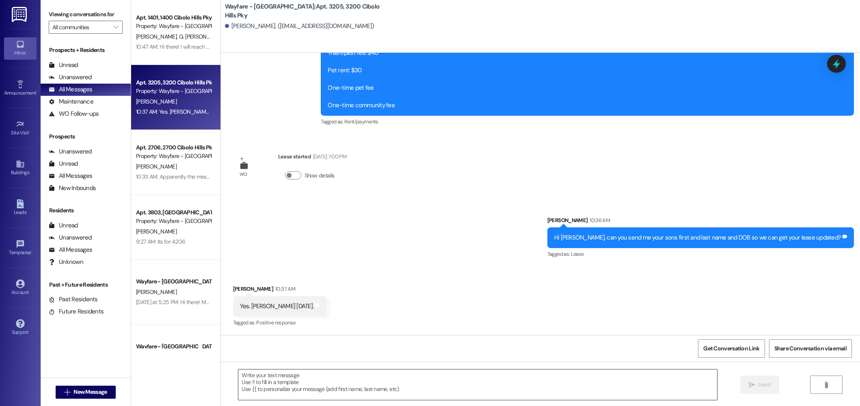
click at [399, 397] on textarea at bounding box center [477, 385] width 479 height 30
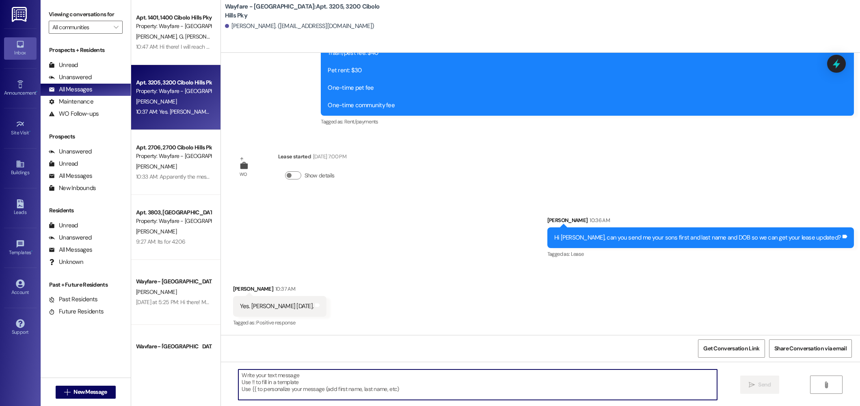
click at [282, 372] on textarea at bounding box center [477, 385] width 479 height 30
type textarea "M"
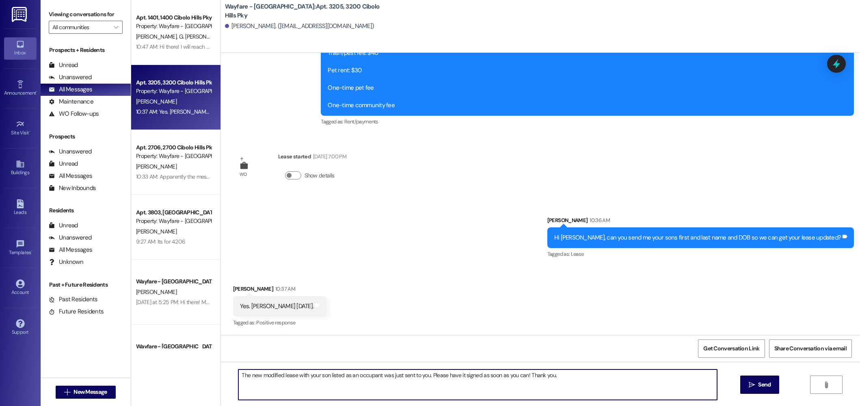
type textarea "The new modified lease with your son listed as an occupant was just sent to you…"
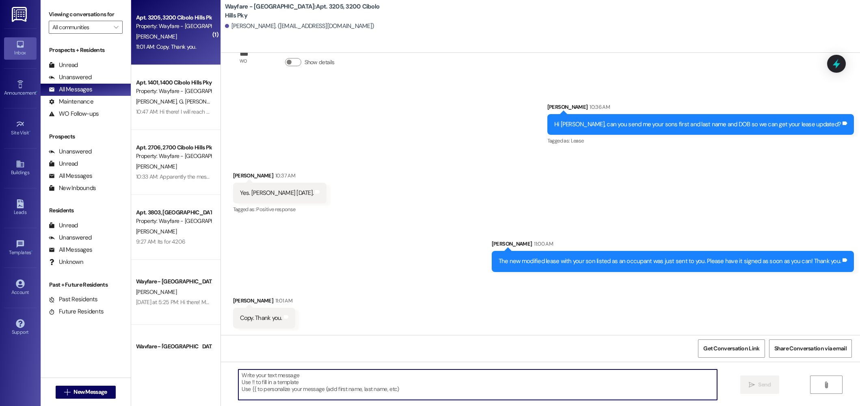
scroll to position [1381, 0]
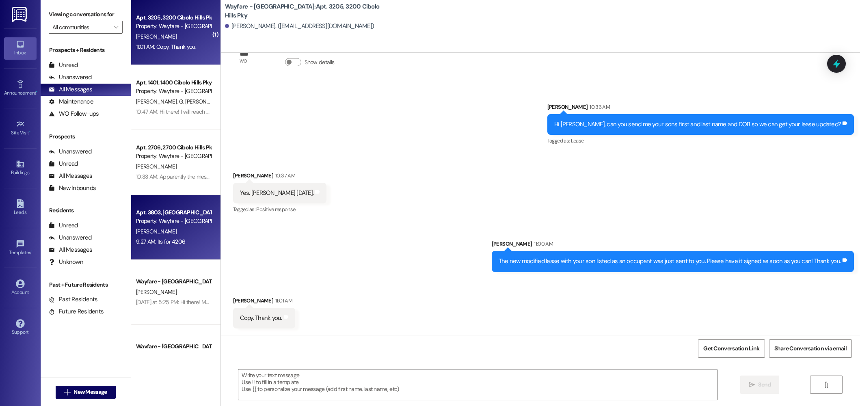
click at [156, 221] on div "Property: Wayfare - [GEOGRAPHIC_DATA]" at bounding box center [173, 221] width 75 height 9
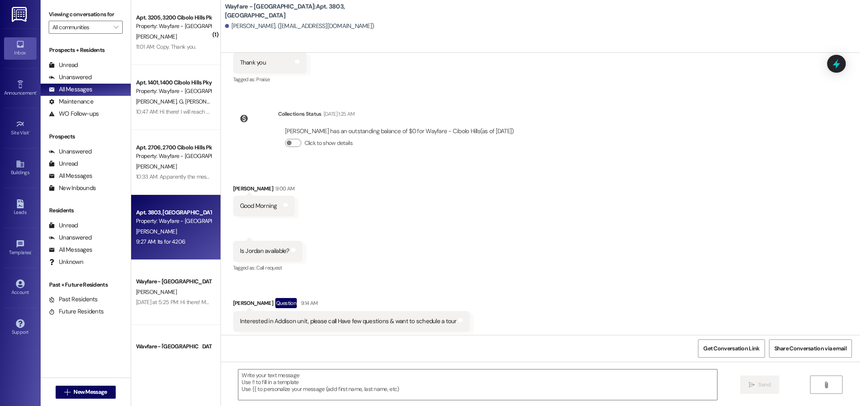
scroll to position [3636, 0]
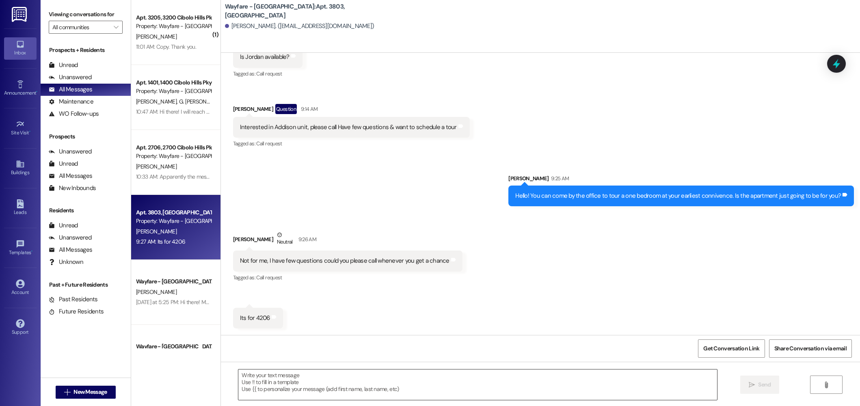
click at [313, 383] on textarea at bounding box center [477, 385] width 479 height 30
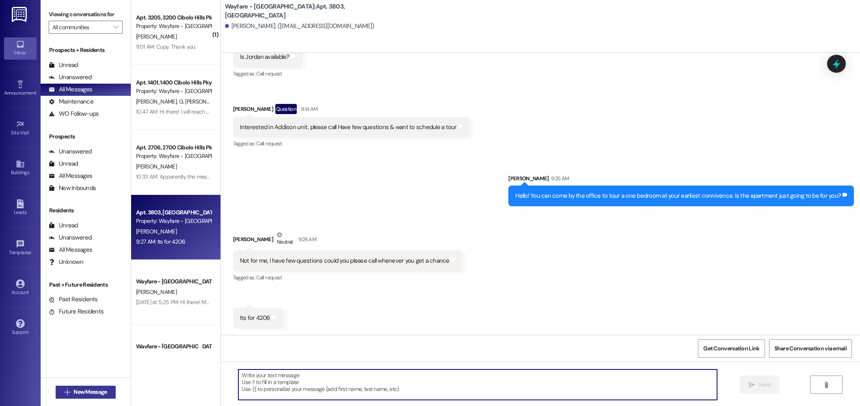
click at [96, 390] on span "New Message" at bounding box center [89, 392] width 33 height 9
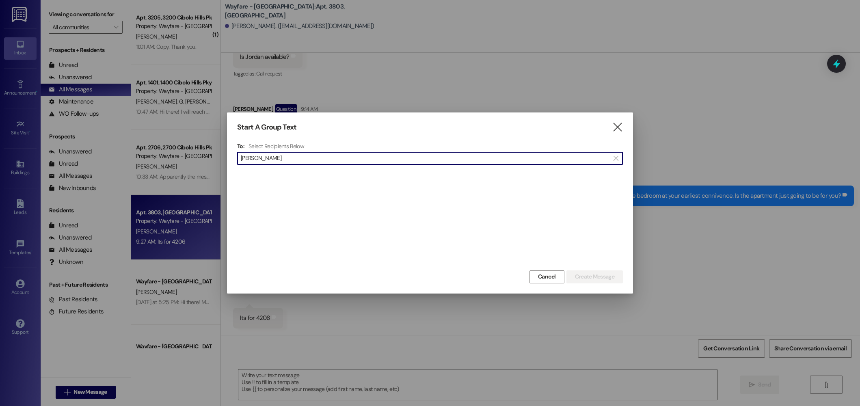
scroll to position [365, 0]
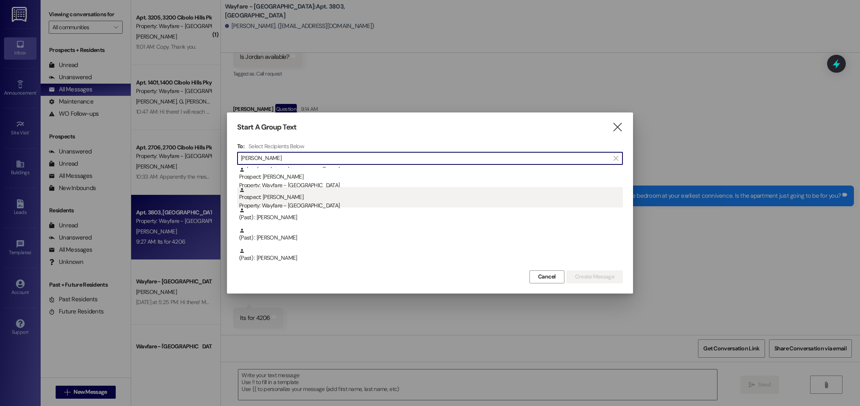
type input "williams"
click at [320, 198] on div "Prospect: diamond williams Property: Wayfare - Cibolo Hills" at bounding box center [431, 198] width 384 height 23
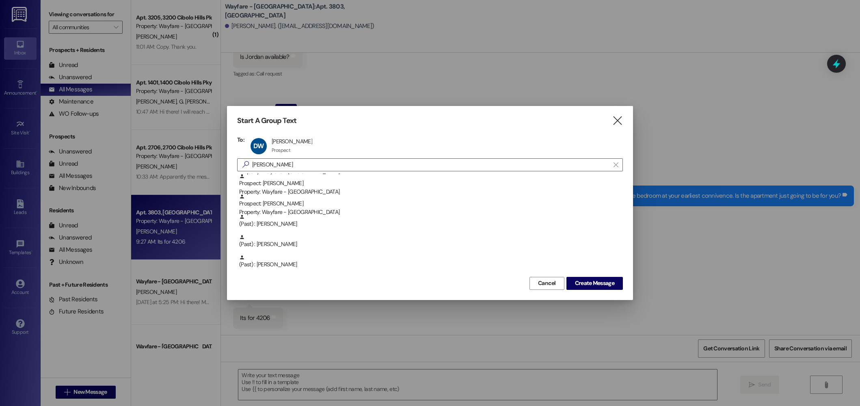
scroll to position [345, 0]
click at [579, 285] on span "Create Message" at bounding box center [594, 283] width 39 height 9
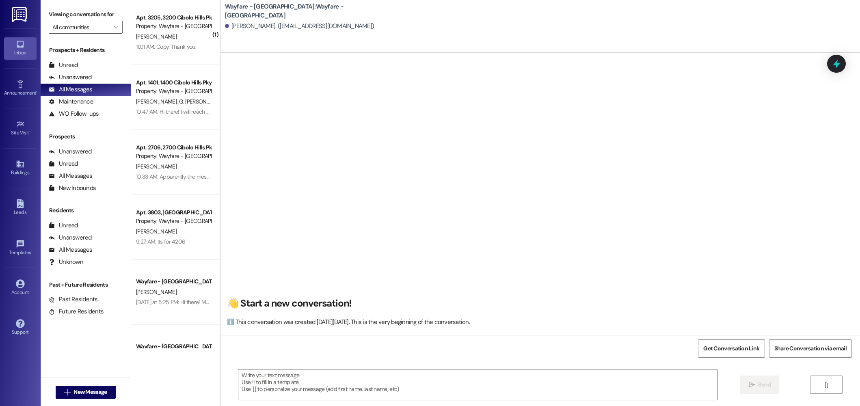
scroll to position [0, 0]
click at [414, 381] on textarea at bounding box center [477, 385] width 479 height 30
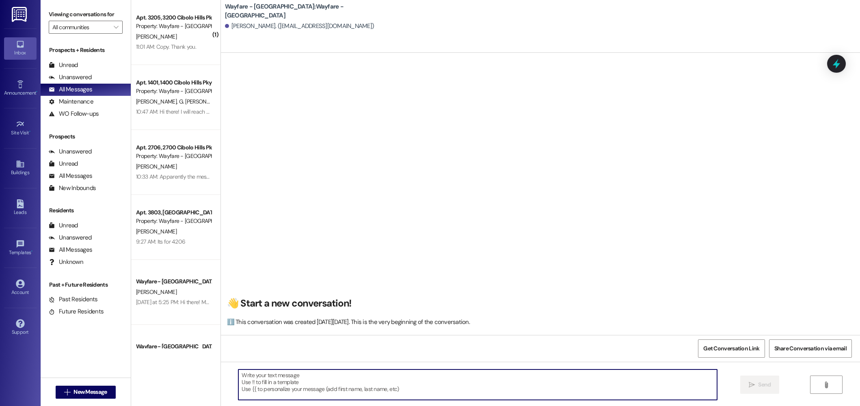
paste textarea "We only have a limited number of floor plans left! To lock in your 6 weeks free…"
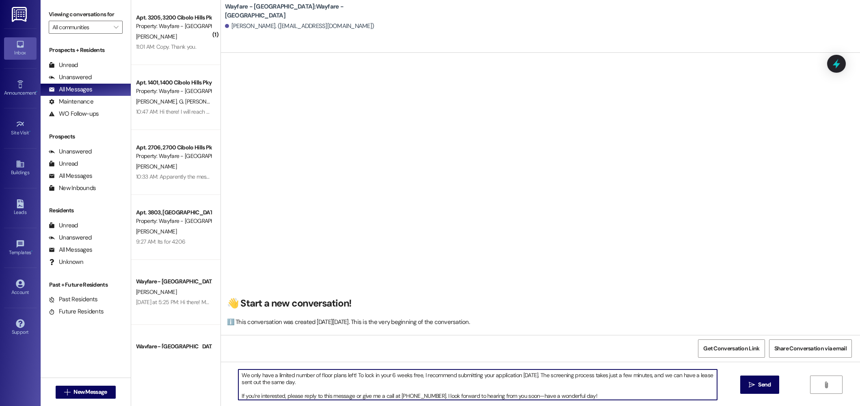
click at [238, 375] on textarea "We only have a limited number of floor plans left! To lock in your 6 weeks free…" at bounding box center [477, 385] width 479 height 30
type textarea "Hello! This is Jordan from Wayfare. We only have a limited number of floor plan…"
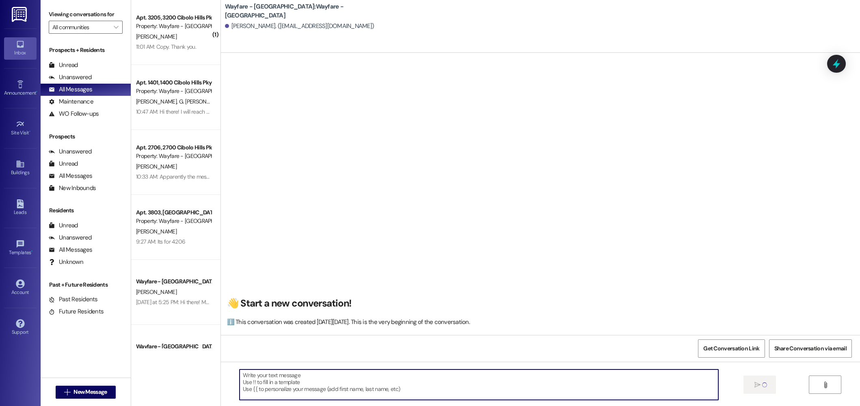
scroll to position [0, 0]
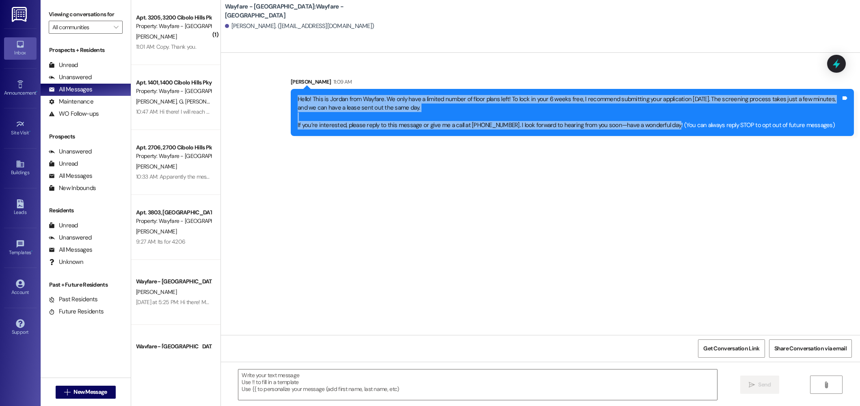
drag, startPoint x: 658, startPoint y: 126, endPoint x: 266, endPoint y: 99, distance: 392.8
click at [266, 99] on div "Sent via SMS Jordan Arnold 11:09 AM Hello! This is Jordan from Wayfare. We only…" at bounding box center [540, 100] width 639 height 83
copy div "Hello! This is Jordan from Wayfare. We only have a limited number of floor plan…"
click at [89, 389] on span "New Message" at bounding box center [89, 392] width 33 height 9
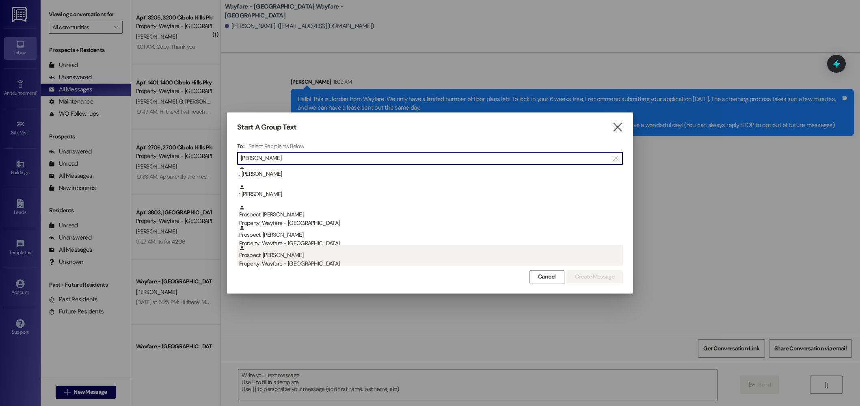
type input "perez"
click at [296, 254] on div "Prospect: Ismara Perez Property: Wayfare - Cibolo Hills" at bounding box center [431, 256] width 384 height 23
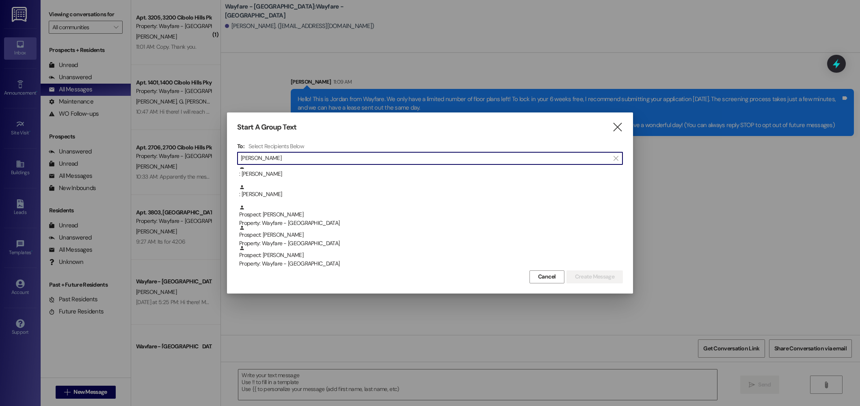
scroll to position [64, 0]
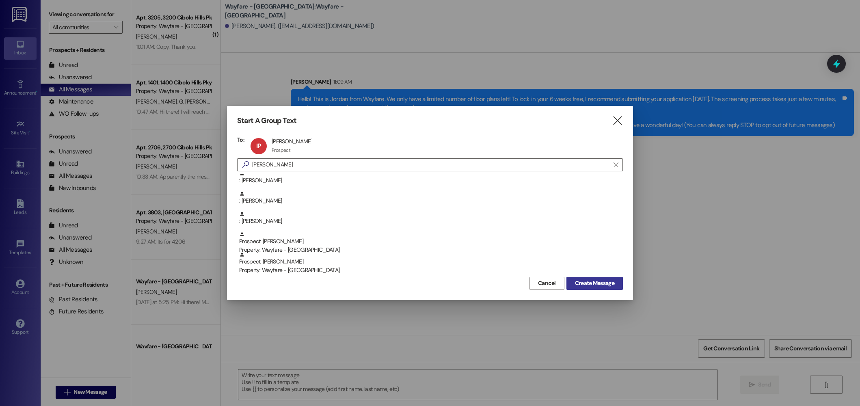
click at [580, 278] on button "Create Message" at bounding box center [594, 283] width 56 height 13
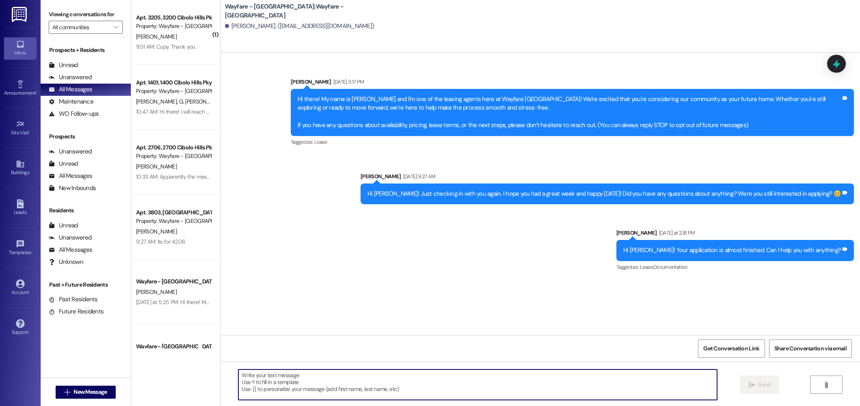
click at [519, 374] on textarea at bounding box center [477, 385] width 479 height 30
paste textarea "Hello! This is Jordan from Wayfare. We only have a limited number of floor plan…"
type textarea "Hello! This is Jordan from Wayfare. We only have a limited number of floor plan…"
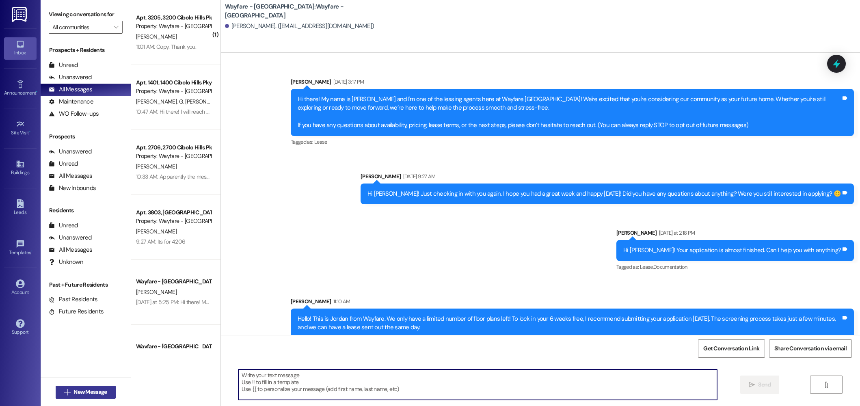
click at [79, 392] on span "New Message" at bounding box center [89, 392] width 33 height 9
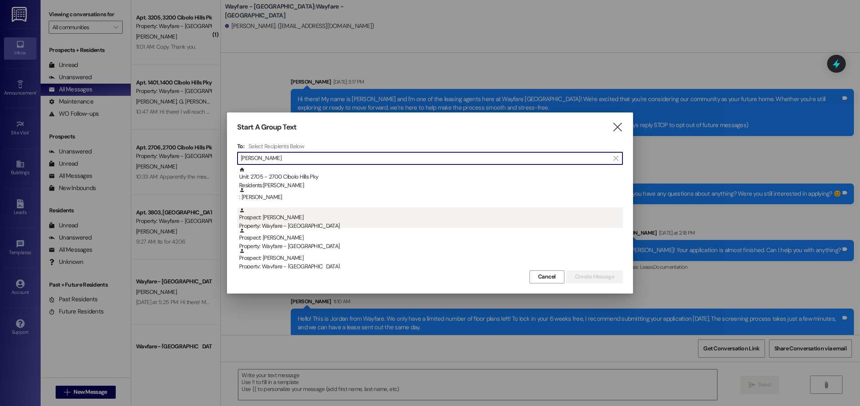
scroll to position [90, 0]
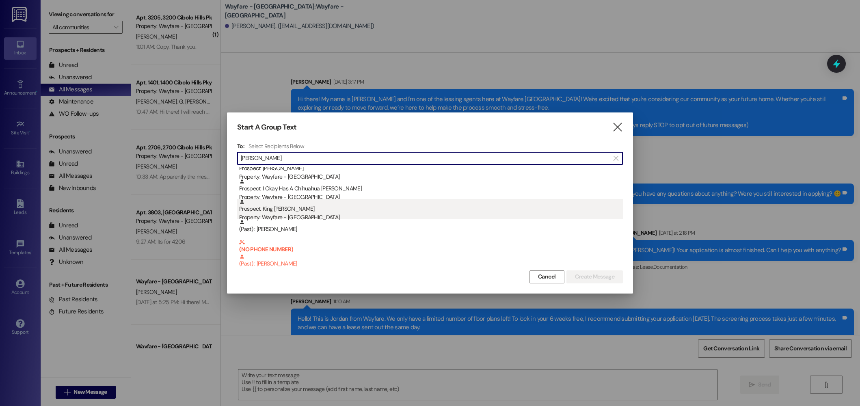
type input "carter"
click at [327, 214] on div "Property: Wayfare - [GEOGRAPHIC_DATA]" at bounding box center [431, 217] width 384 height 9
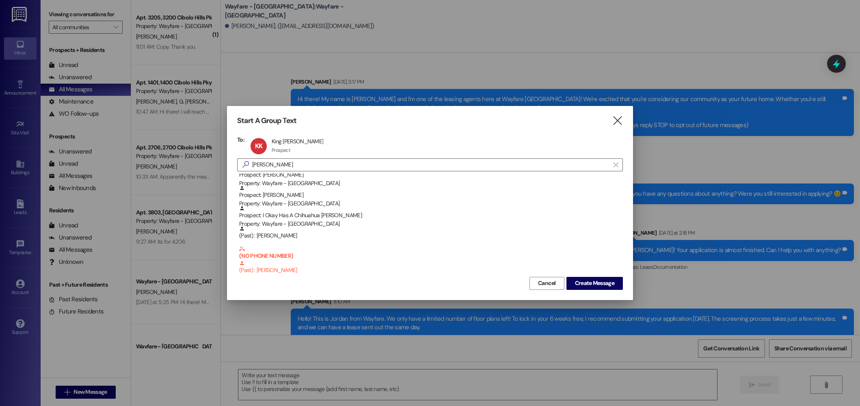
scroll to position [69, 0]
click at [602, 287] on span "Create Message" at bounding box center [594, 283] width 39 height 9
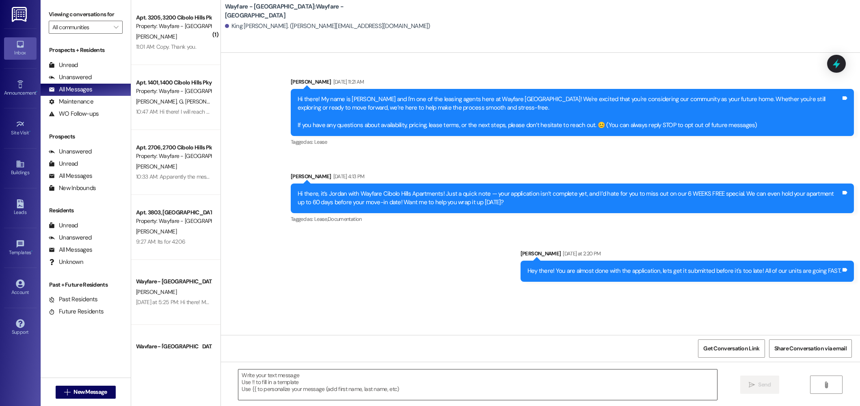
click at [531, 372] on textarea at bounding box center [477, 385] width 479 height 30
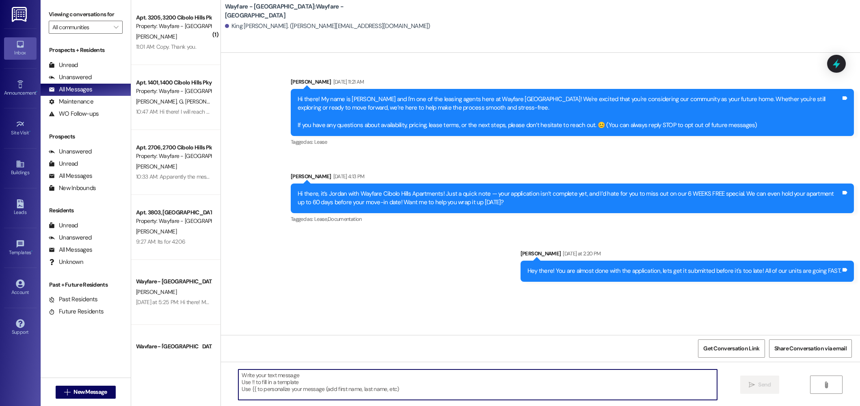
paste textarea "Hello! This is Jordan from Wayfare. We only have a limited number of floor plan…"
type textarea "Hello! This is Jordan from Wayfare. We only have a limited number of floor plan…"
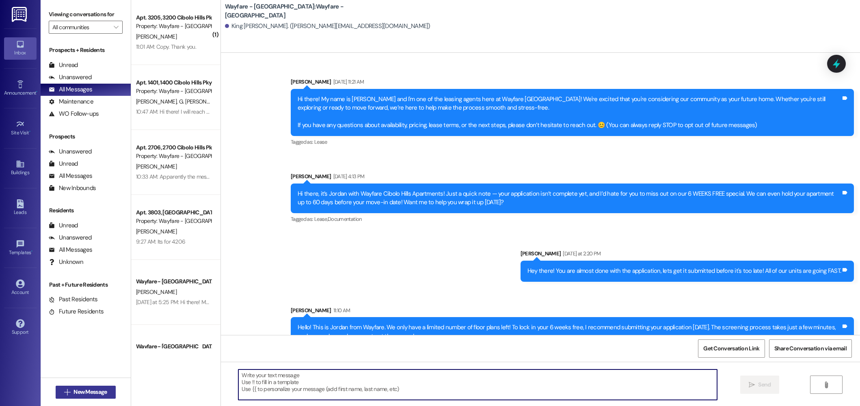
click at [80, 392] on span "New Message" at bounding box center [89, 392] width 33 height 9
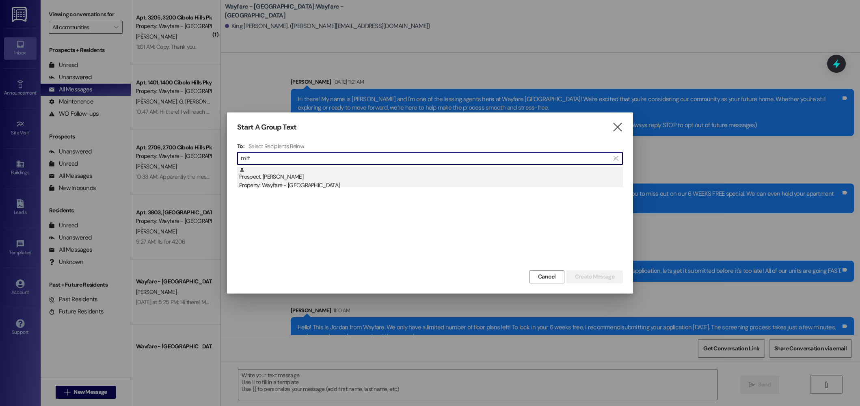
type input "mirf"
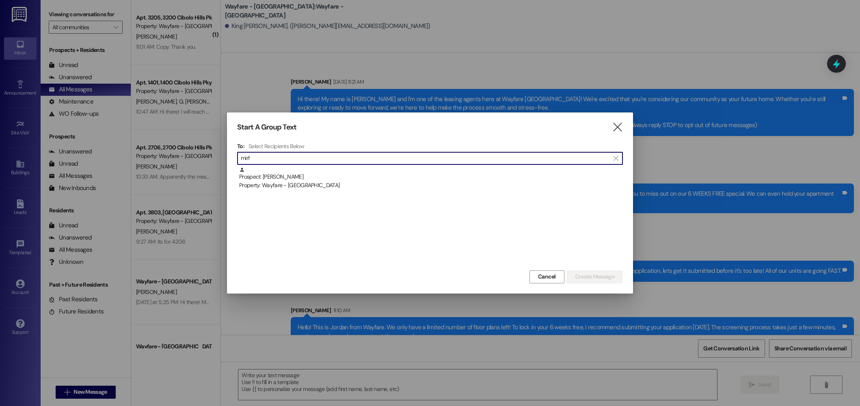
drag, startPoint x: 289, startPoint y: 173, endPoint x: 298, endPoint y: 173, distance: 8.9
click at [290, 173] on div "Prospect: Alyssa Mirfield Property: Wayfare - Cibolo Hills" at bounding box center [431, 178] width 384 height 23
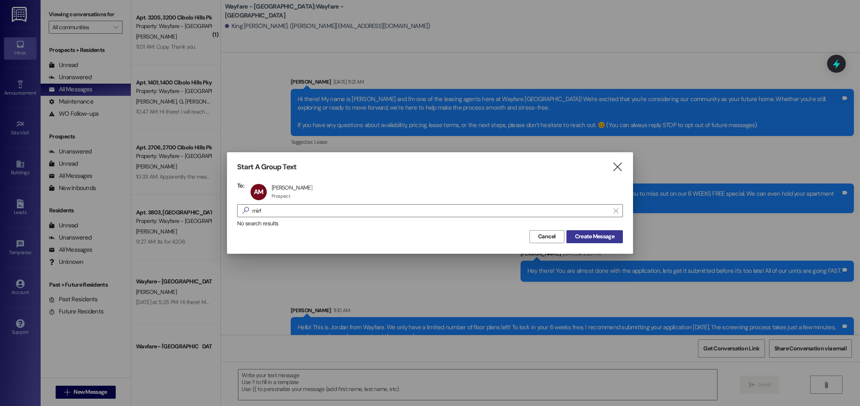
click at [590, 238] on span "Create Message" at bounding box center [594, 236] width 39 height 9
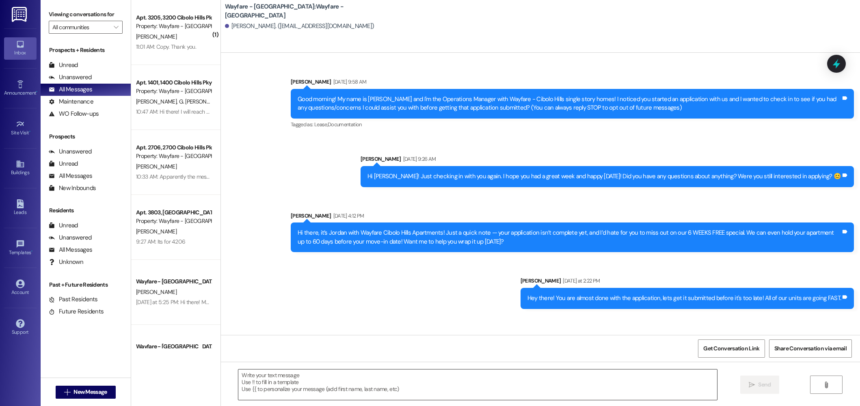
click at [564, 379] on textarea at bounding box center [477, 385] width 479 height 30
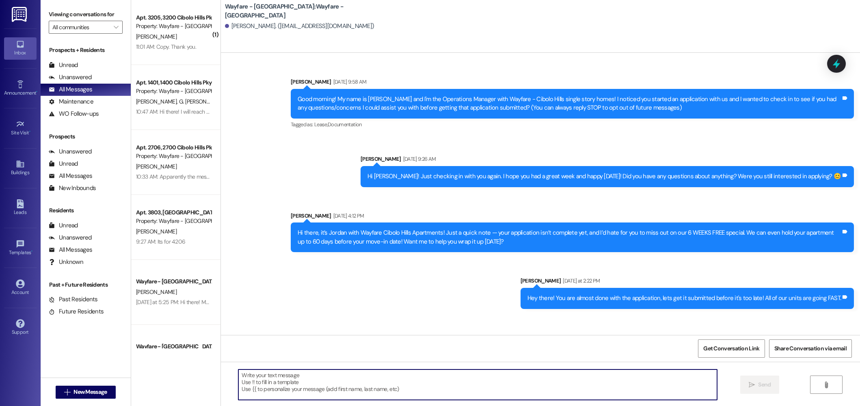
paste textarea "Hello! This is Jordan from Wayfare. We only have a limited number of floor plan…"
type textarea "Hello! This is Jordan from Wayfare. We only have a limited number of floor plan…"
click at [67, 392] on span " New Message" at bounding box center [86, 392] width 46 height 9
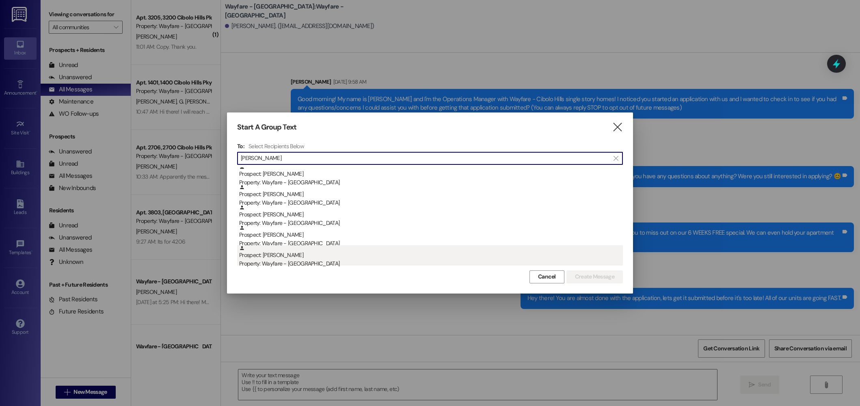
type input "miller"
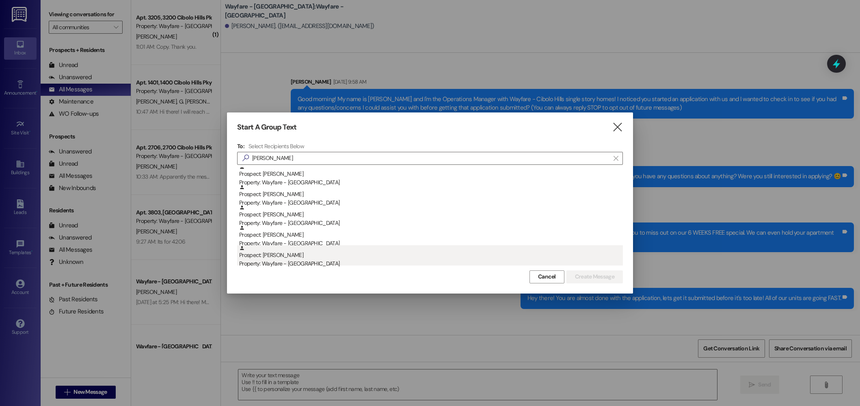
click at [287, 264] on div "Property: Wayfare - [GEOGRAPHIC_DATA]" at bounding box center [431, 263] width 384 height 9
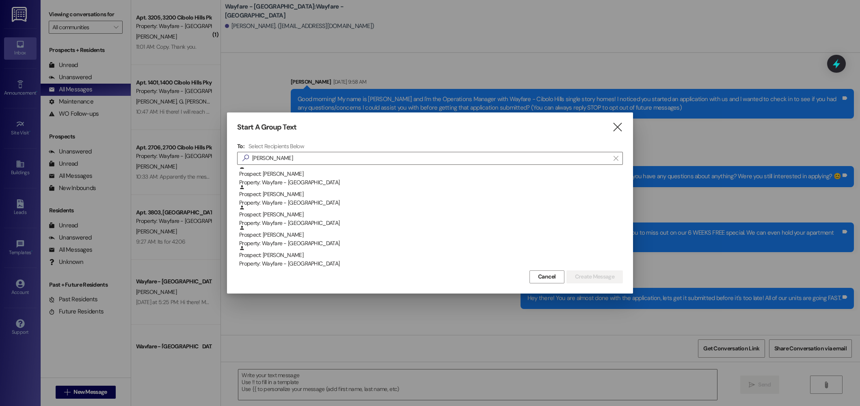
scroll to position [104, 0]
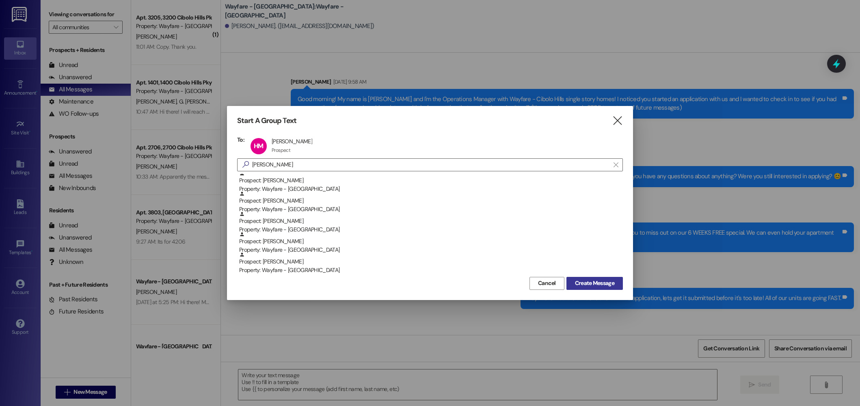
click at [596, 278] on button "Create Message" at bounding box center [594, 283] width 56 height 13
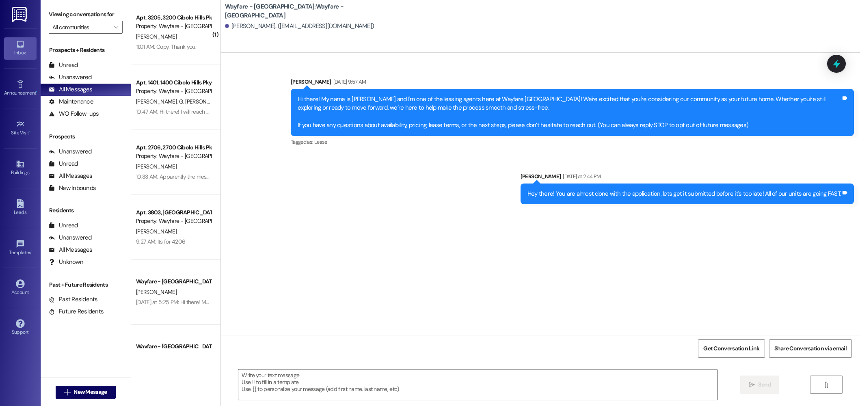
click at [466, 382] on textarea at bounding box center [477, 385] width 479 height 30
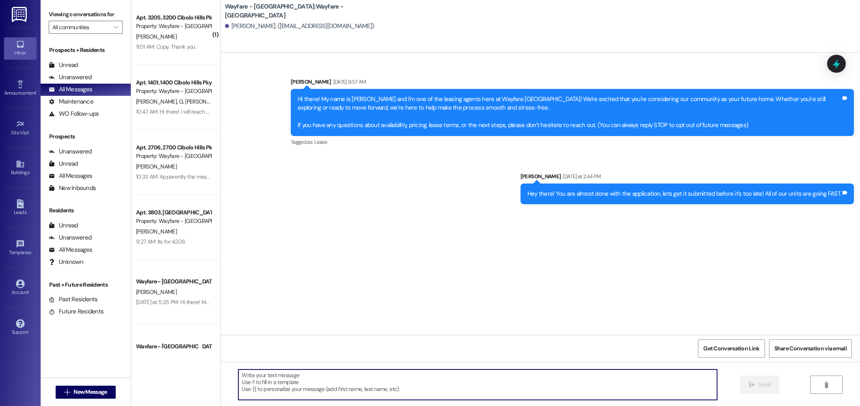
paste textarea "Hello! This is Jordan from Wayfare. We only have a limited number of floor plan…"
type textarea "Hello! This is Jordan from Wayfare. We only have a limited number of floor plan…"
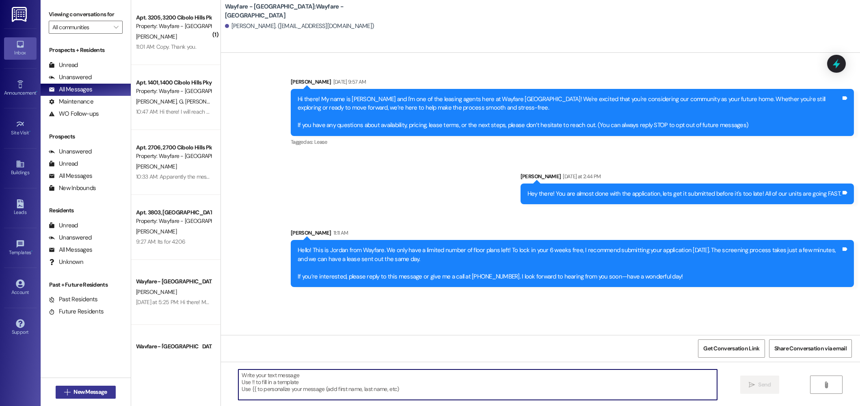
click at [73, 390] on span "New Message" at bounding box center [89, 392] width 33 height 9
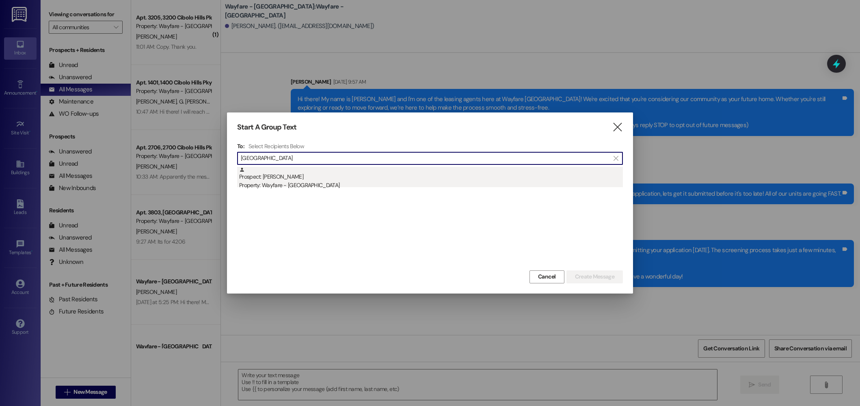
type input "salerno"
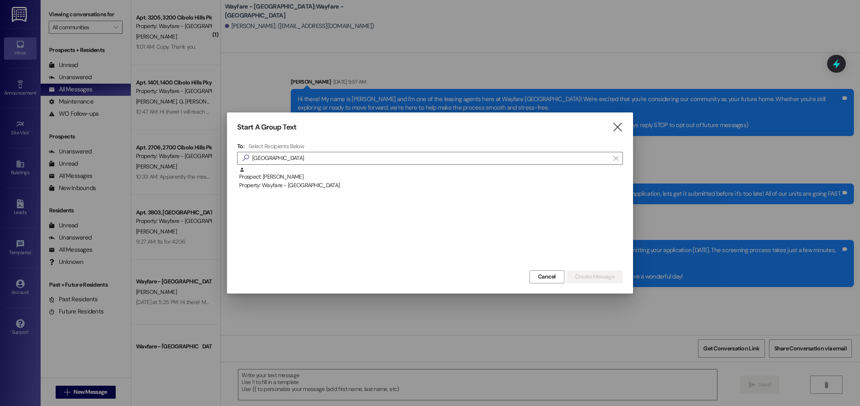
drag, startPoint x: 279, startPoint y: 171, endPoint x: 477, endPoint y: 195, distance: 199.1
click at [279, 171] on div "Prospect: Anna Salerno Property: Wayfare - Cibolo Hills" at bounding box center [431, 178] width 384 height 23
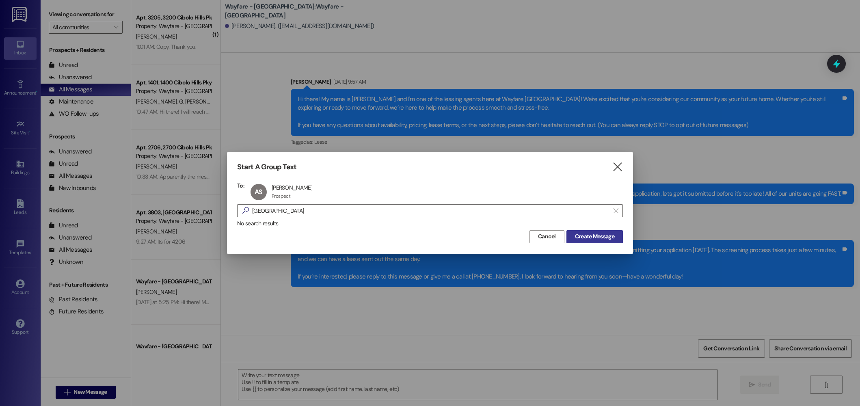
click at [598, 236] on span "Create Message" at bounding box center [594, 236] width 39 height 9
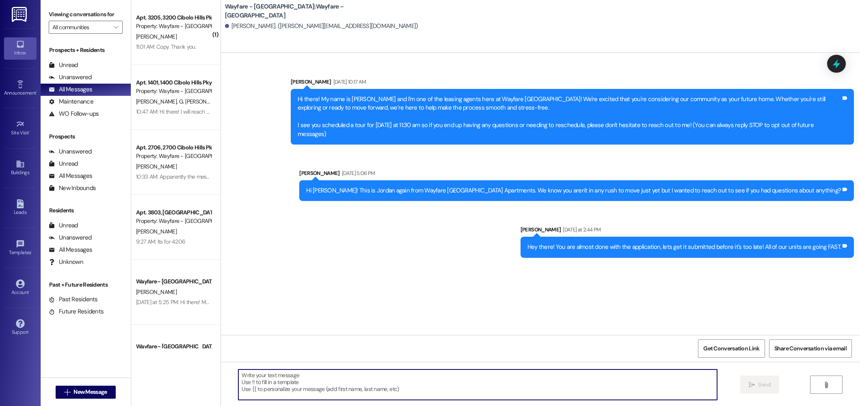
click at [495, 395] on textarea at bounding box center [477, 385] width 479 height 30
paste textarea "Hello! This is Jordan from Wayfare. We only have a limited number of floor plan…"
type textarea "Hello! This is Jordan from Wayfare. We only have a limited number of floor plan…"
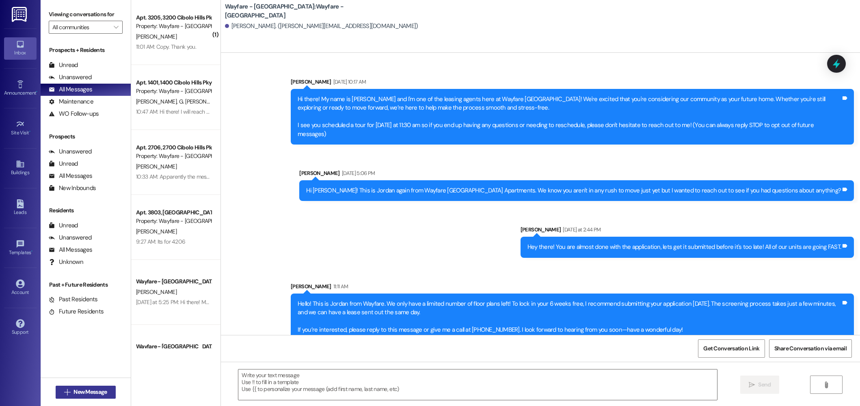
click at [78, 387] on button " New Message" at bounding box center [86, 392] width 60 height 13
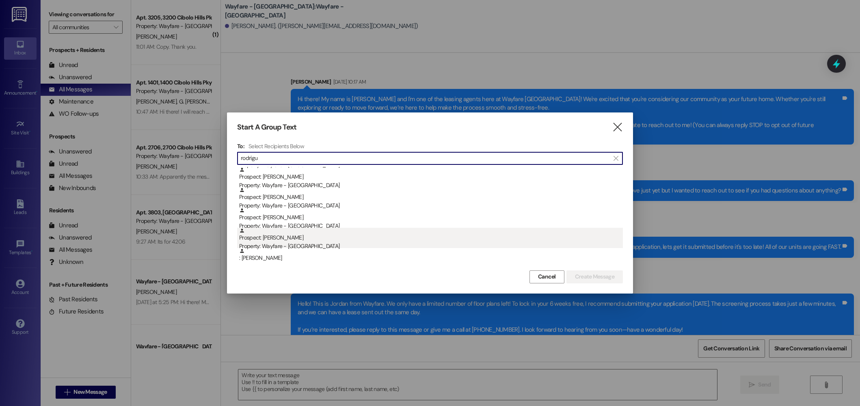
type input "rodrigu"
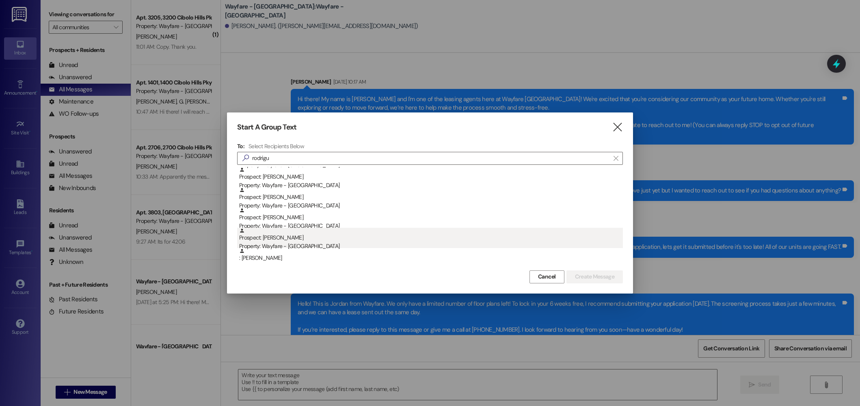
click at [317, 241] on div "Prospect: Ralph Rodriguez Property: Wayfare - Cibolo Hills" at bounding box center [431, 239] width 384 height 23
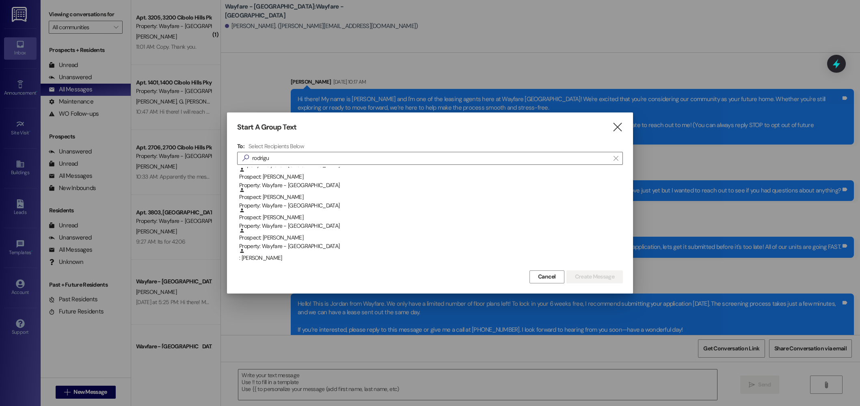
scroll to position [142, 0]
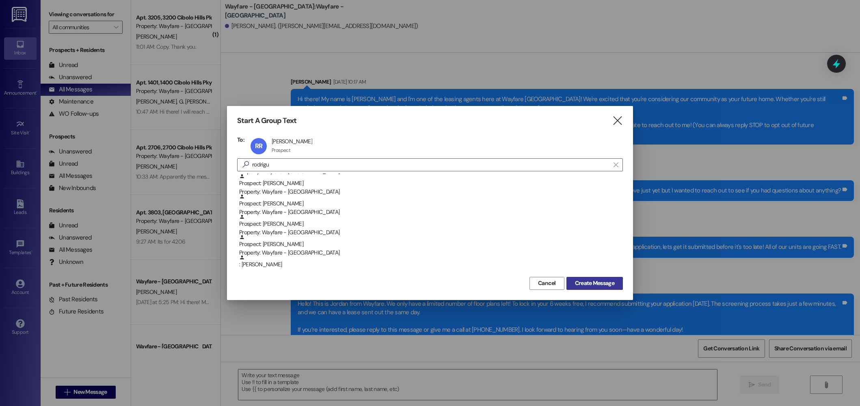
click at [616, 285] on button "Create Message" at bounding box center [594, 283] width 56 height 13
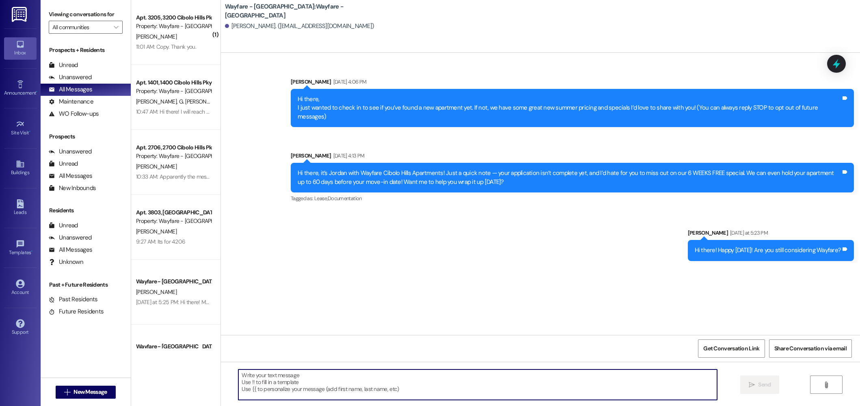
click at [493, 378] on textarea at bounding box center [477, 385] width 479 height 30
paste textarea "Hello! This is Jordan from Wayfare. We only have a limited number of floor plan…"
type textarea "Hello! This is Jordan from Wayfare. We only have a limited number of floor plan…"
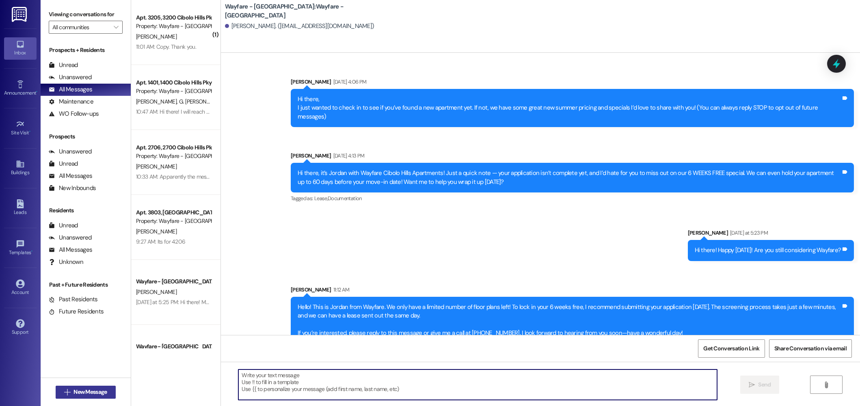
click at [101, 391] on span "New Message" at bounding box center [89, 392] width 33 height 9
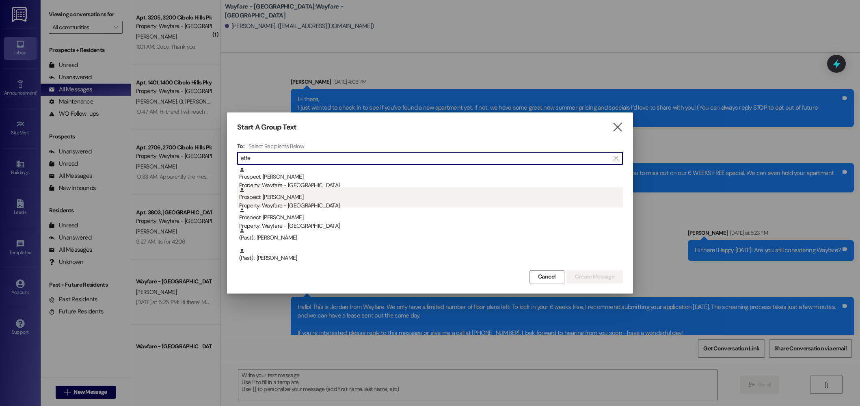
type input "effe"
click at [331, 199] on div "Prospect: Aumber Effendi Property: Wayfare - Cibolo Hills" at bounding box center [431, 198] width 384 height 23
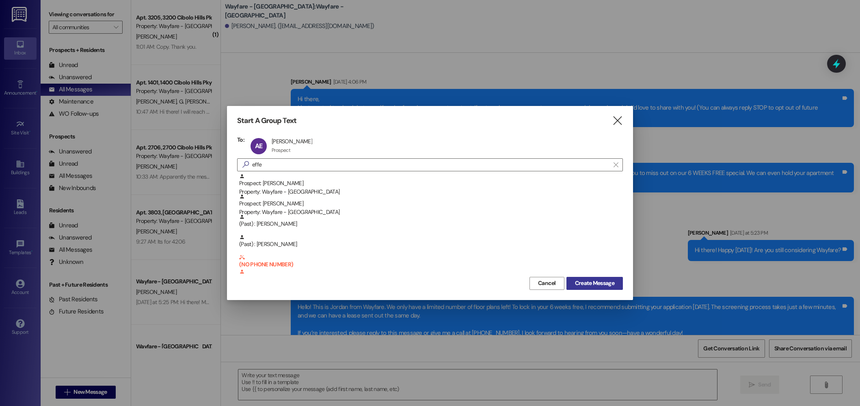
click at [601, 286] on span "Create Message" at bounding box center [594, 283] width 39 height 9
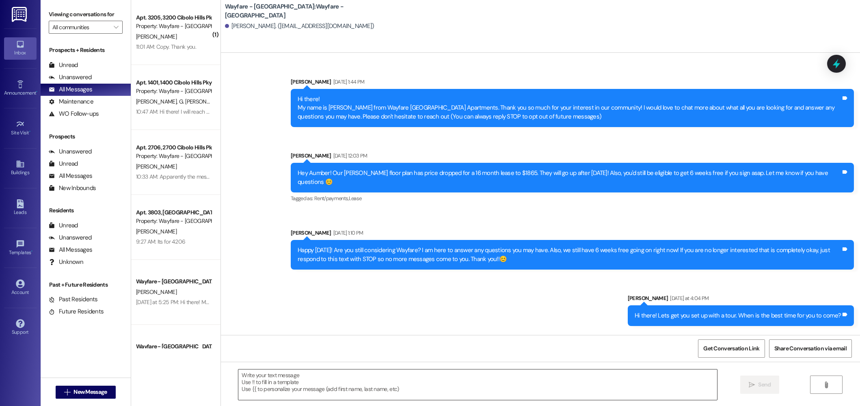
drag, startPoint x: 572, startPoint y: 378, endPoint x: 533, endPoint y: 386, distance: 39.3
click at [533, 386] on textarea at bounding box center [477, 385] width 479 height 30
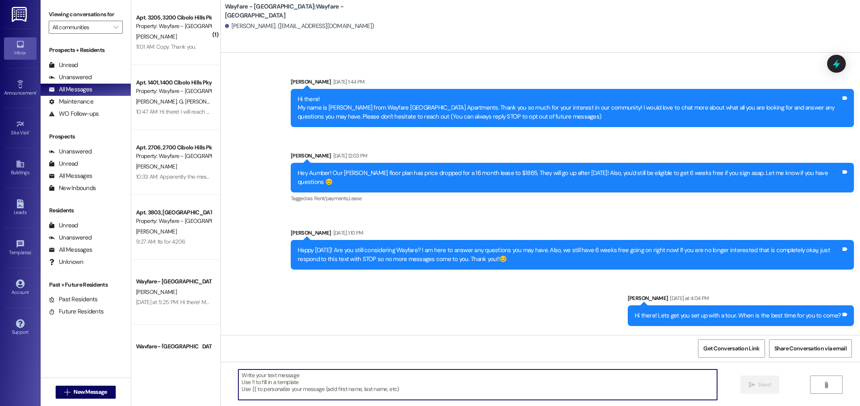
paste textarea "Hello! This is Jordan from Wayfare. We only have a limited number of floor plan…"
type textarea "Hello! This is Jordan from Wayfare. We only have a limited number of floor plan…"
click at [78, 387] on button " New Message" at bounding box center [86, 392] width 60 height 13
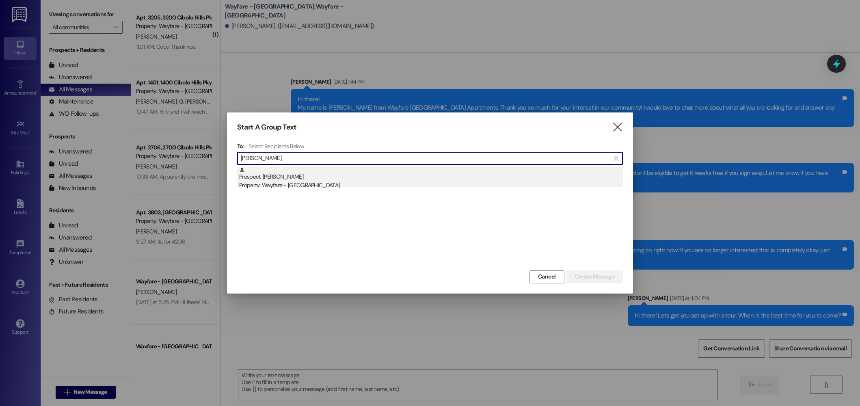
type input "hubbert"
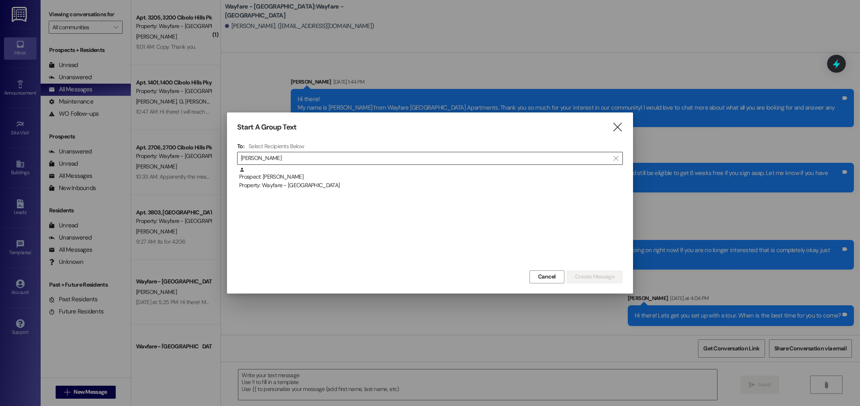
drag, startPoint x: 300, startPoint y: 171, endPoint x: 480, endPoint y: 213, distance: 185.2
click at [301, 171] on div "Prospect: Trent Hubbert Property: Wayfare - Cibolo Hills" at bounding box center [431, 178] width 384 height 23
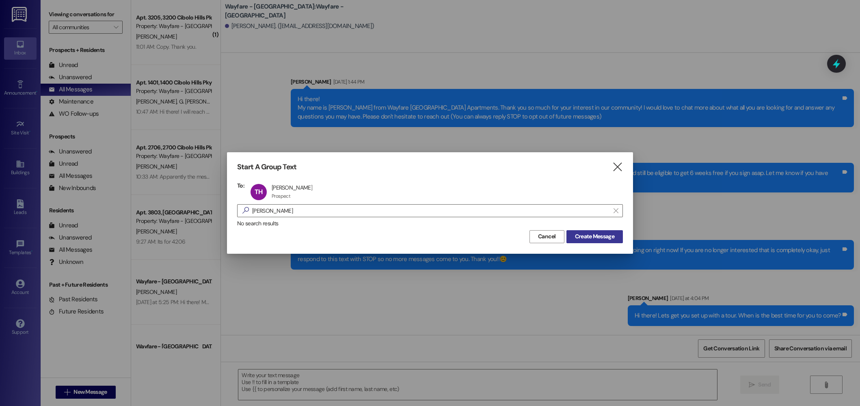
click at [606, 231] on button "Create Message" at bounding box center [594, 236] width 56 height 13
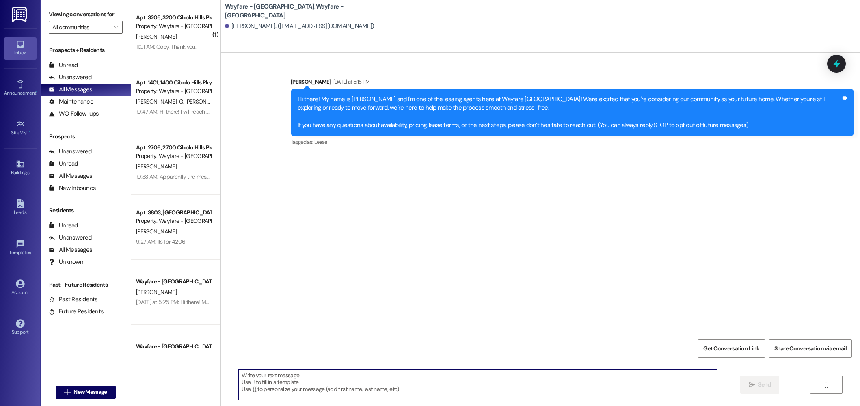
paste textarea "Hello! This is Jordan from Wayfare. We only have a limited number of floor plan…"
type textarea "Hello! This is Jordan from Wayfare. We only have a limited number of floor plan…"
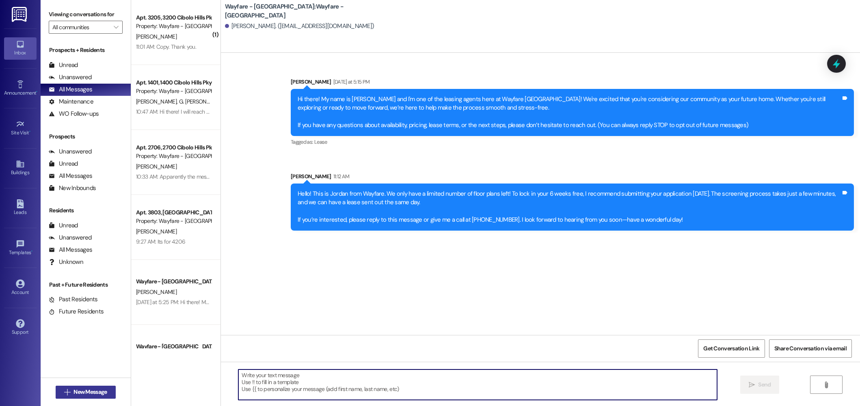
click at [80, 383] on div " New Message" at bounding box center [86, 392] width 60 height 20
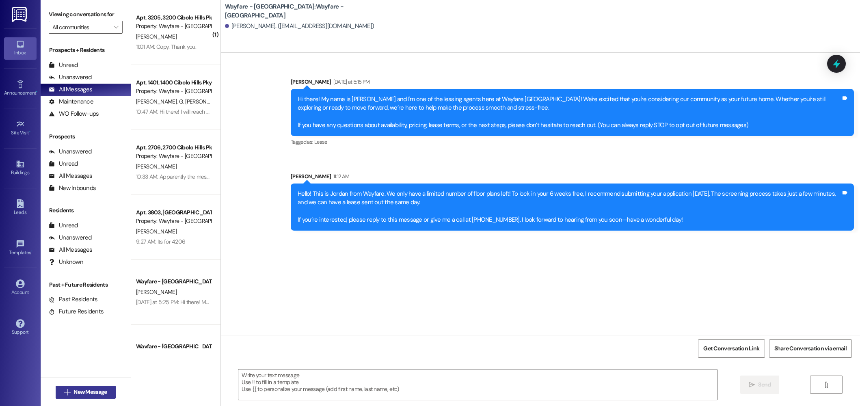
click at [79, 388] on button " New Message" at bounding box center [86, 392] width 60 height 13
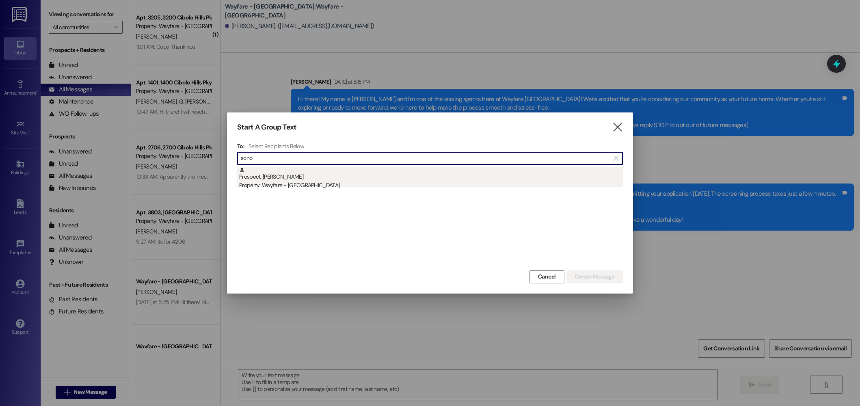
type input "sono"
click at [316, 171] on div "Prospect: Heather Sonora Property: Wayfare - Cibolo Hills" at bounding box center [431, 178] width 384 height 23
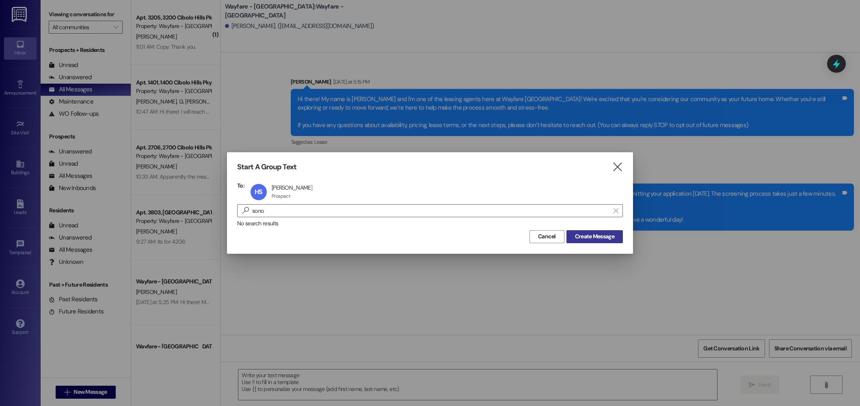
click at [576, 237] on span "Create Message" at bounding box center [594, 236] width 39 height 9
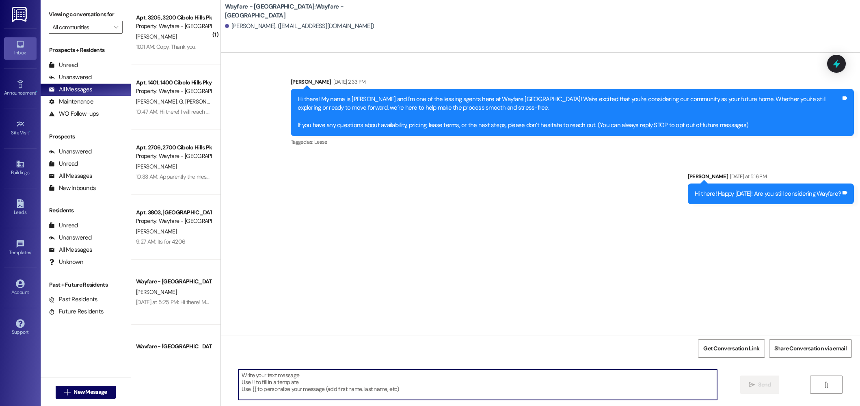
click at [521, 394] on textarea at bounding box center [477, 385] width 479 height 30
paste textarea "Hello! This is Jordan from Wayfare. We only have a limited number of floor plan…"
type textarea "Hello! This is Jordan from Wayfare. We only have a limited number of floor plan…"
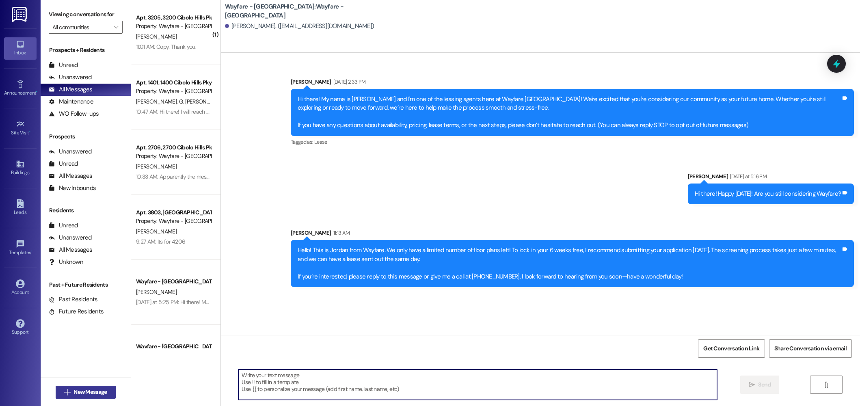
click at [102, 398] on button " New Message" at bounding box center [86, 392] width 60 height 13
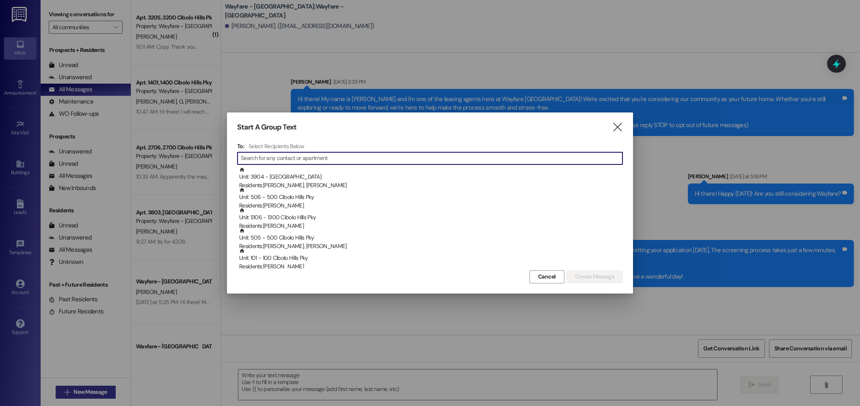
type input ","
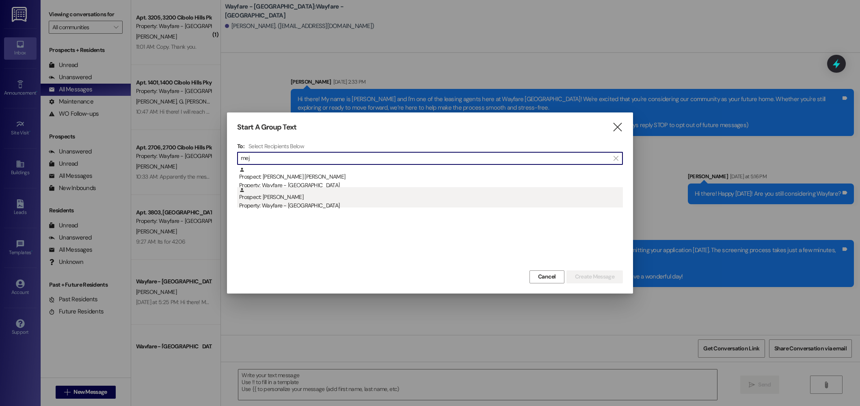
type input "mej"
click at [303, 196] on div "Prospect: Alisah Mejia Property: Wayfare - Cibolo Hills" at bounding box center [431, 198] width 384 height 23
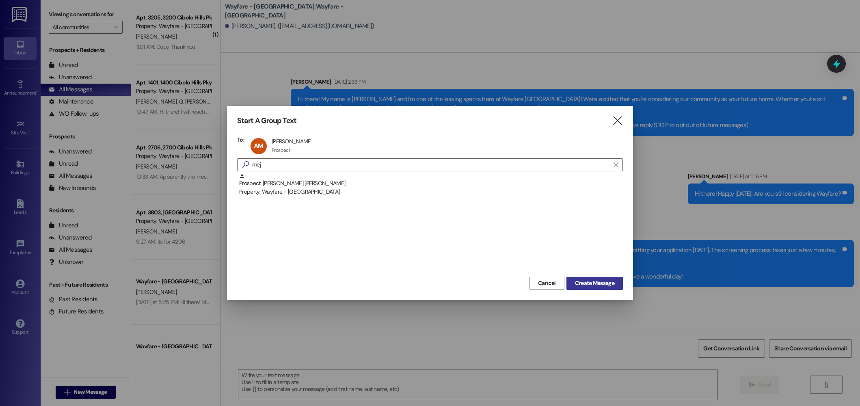
click at [601, 285] on span "Create Message" at bounding box center [594, 283] width 39 height 9
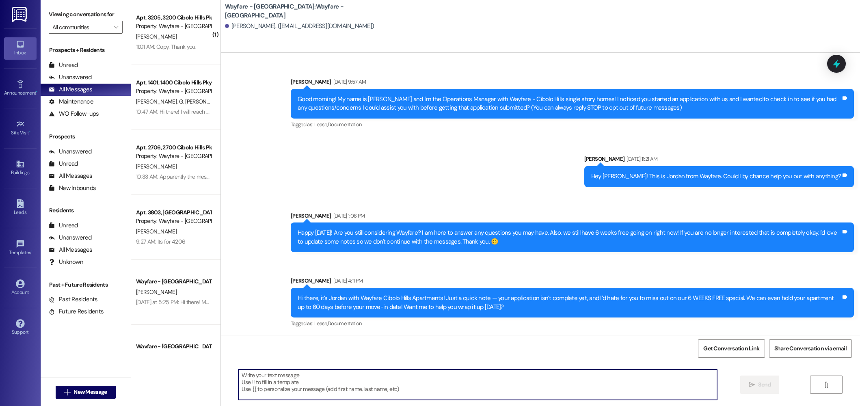
paste textarea "Hello! This is Jordan from Wayfare. We only have a limited number of floor plan…"
type textarea "Hello! This is Jordan from Wayfare. We only have a limited number of floor plan…"
click at [86, 391] on span "New Message" at bounding box center [89, 392] width 33 height 9
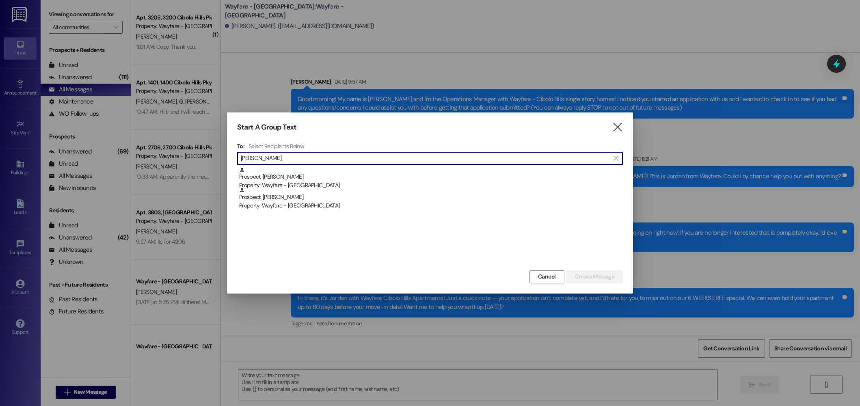
drag, startPoint x: 252, startPoint y: 157, endPoint x: 225, endPoint y: 155, distance: 26.4
click at [225, 155] on div "Start A Group Text  To: Select Recipients Below  elliott  Prospect: Rachel E…" at bounding box center [430, 203] width 860 height 406
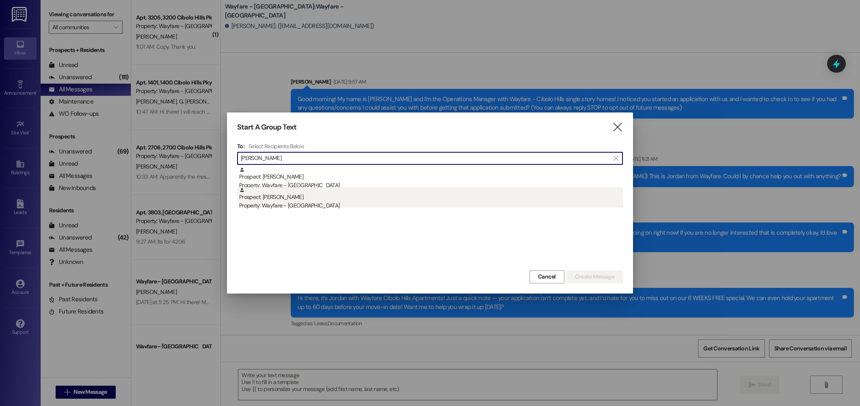
type input "elliott"
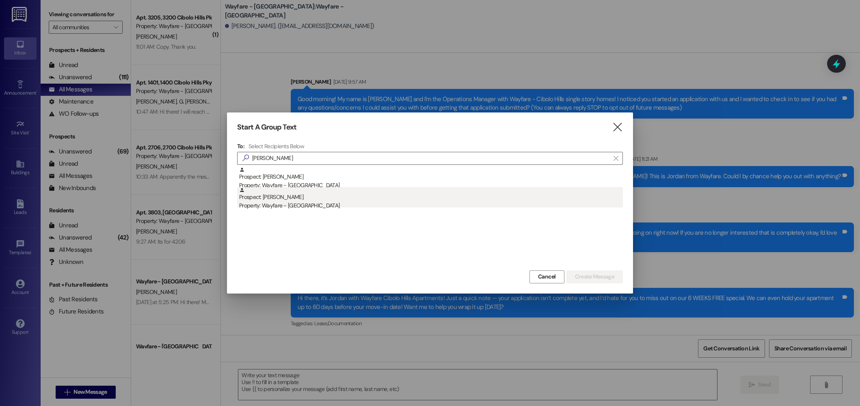
click at [309, 202] on div "Property: Wayfare - [GEOGRAPHIC_DATA]" at bounding box center [431, 205] width 384 height 9
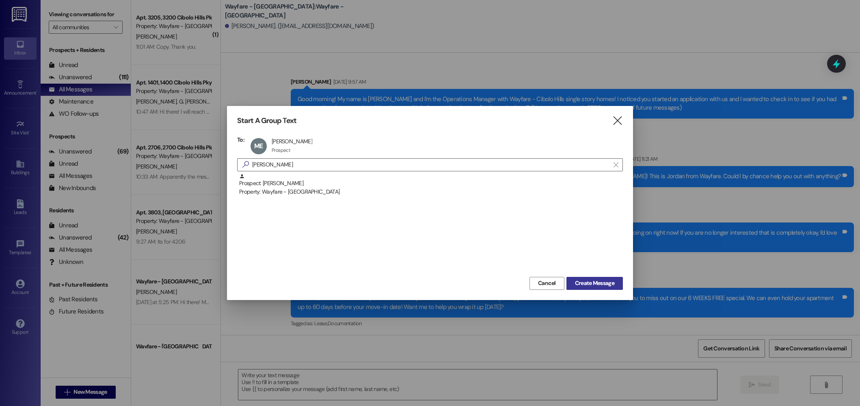
click at [578, 288] on button "Create Message" at bounding box center [594, 283] width 56 height 13
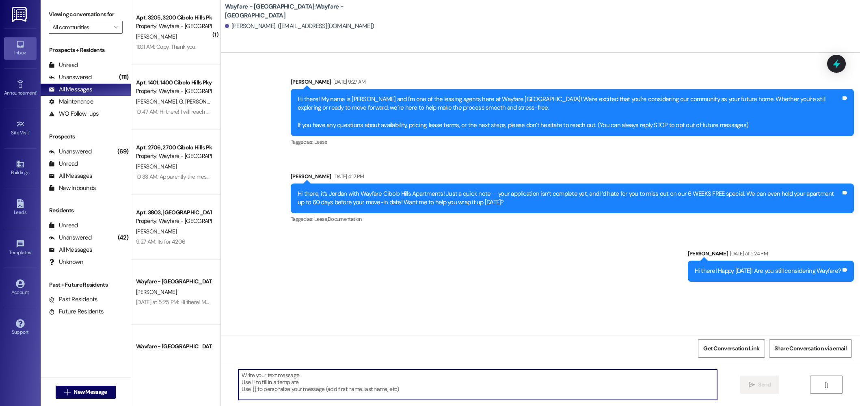
click at [562, 381] on textarea at bounding box center [477, 385] width 479 height 30
paste textarea "Hello! This is Jordan from Wayfare. We only have a limited number of floor plan…"
type textarea "Hello! This is Jordan from Wayfare. We only have a limited number of floor plan…"
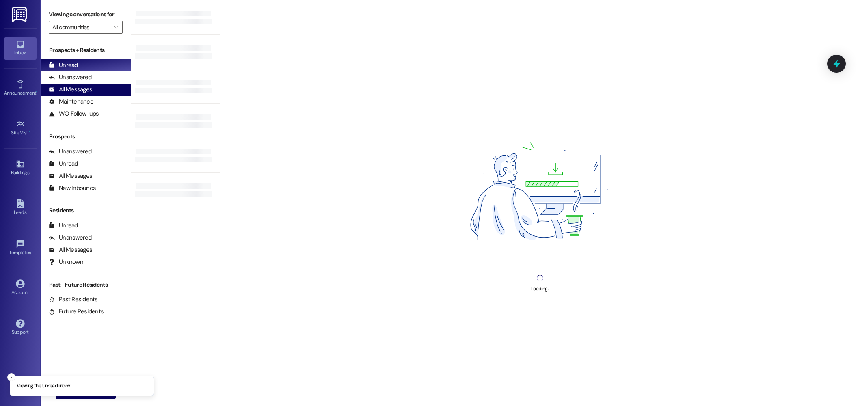
click at [66, 93] on div "All Messages" at bounding box center [70, 89] width 43 height 9
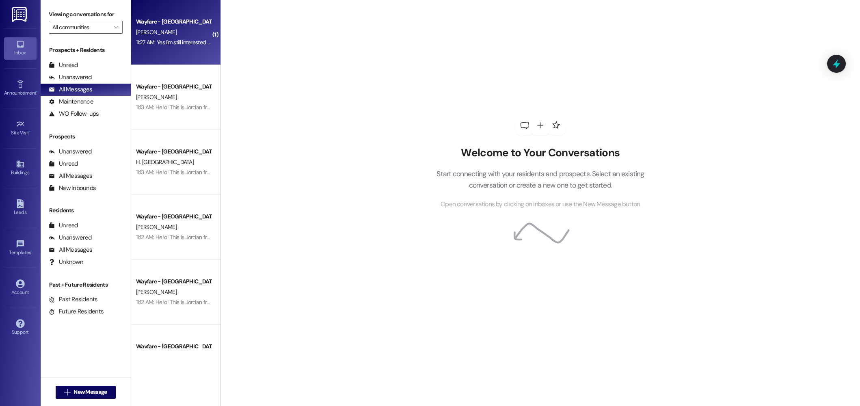
click at [191, 35] on div "[PERSON_NAME]" at bounding box center [173, 32] width 77 height 10
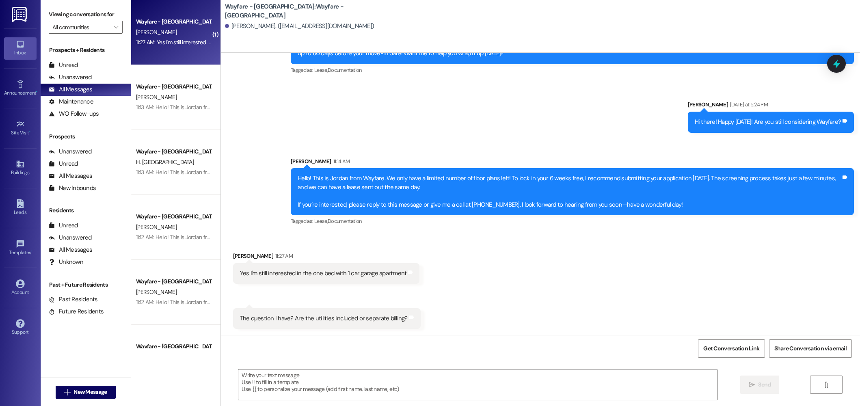
scroll to position [149, 0]
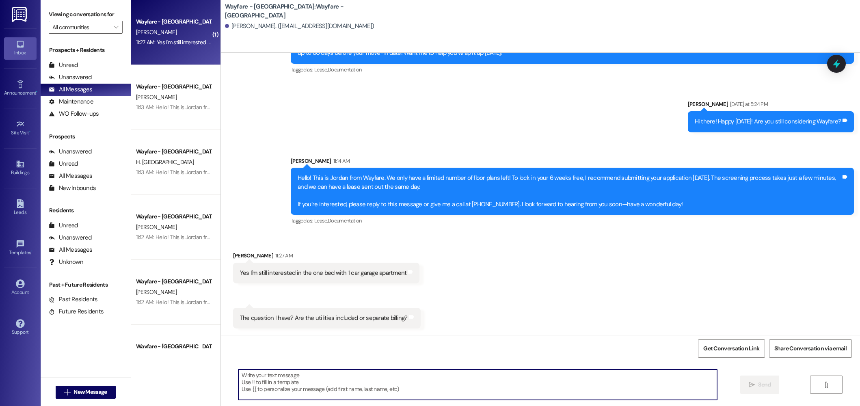
click at [458, 374] on textarea at bounding box center [477, 385] width 479 height 30
click at [309, 381] on textarea at bounding box center [477, 385] width 479 height 30
click at [238, 373] on textarea "Utilites are seperate! That would be Electric, water, wifi, and $40/month for v…" at bounding box center [477, 385] width 479 height 30
click at [238, 374] on textarea "Utilites are seperate! That would be Electric, water, wifi, and $40/month for v…" at bounding box center [477, 385] width 479 height 30
click at [238, 375] on textarea "Utilites are seperate! That would be Electric, water, wifi, and $40/month for v…" at bounding box center [477, 385] width 479 height 30
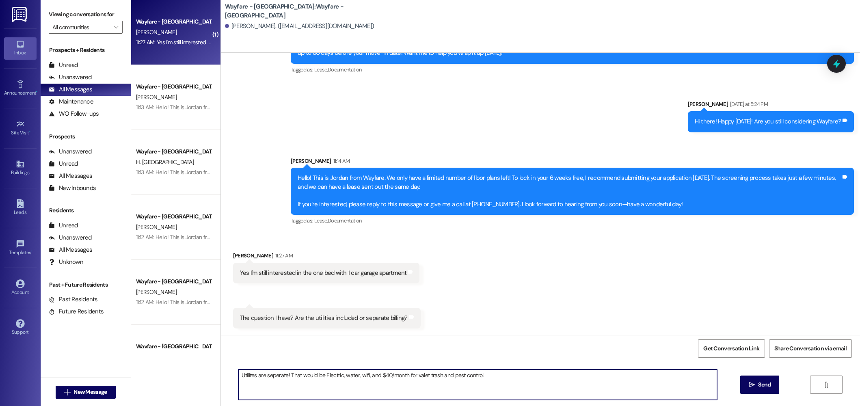
click at [247, 377] on textarea "Utilites are seperate! That would be Electric, water, wifi, and $40/month for v…" at bounding box center [477, 385] width 479 height 30
click at [269, 375] on textarea "Utilities are seperate! That would be Electric, water, wifi, and $40/month for …" at bounding box center [477, 385] width 479 height 30
type textarea "Utilities are separate! That would be Electric, water, wifi, and $40/month for …"
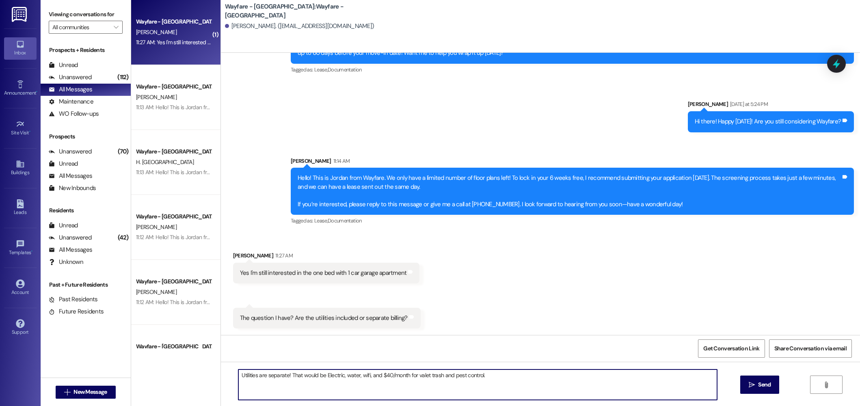
click at [502, 383] on textarea "Utilities are separate! That would be Electric, water, wifi, and $40/month for …" at bounding box center [477, 385] width 479 height 30
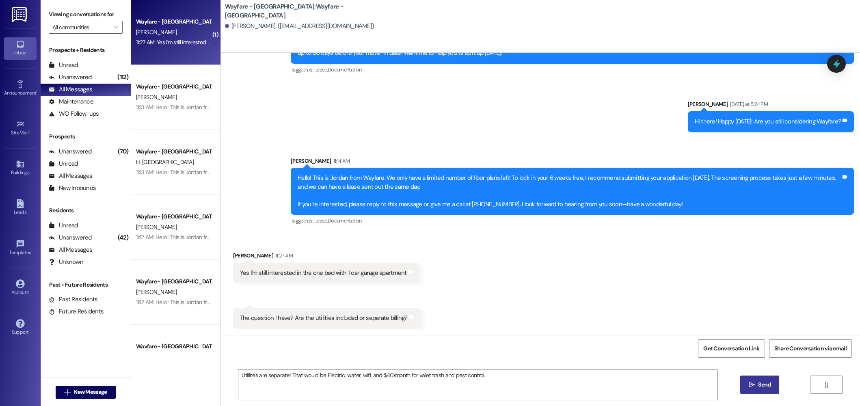
click at [761, 387] on span "Send" at bounding box center [764, 384] width 13 height 9
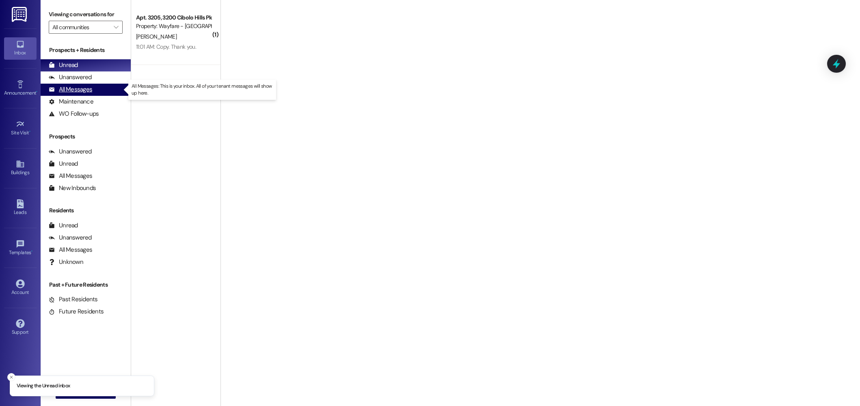
click at [93, 88] on div "All Messages (undefined)" at bounding box center [86, 90] width 90 height 12
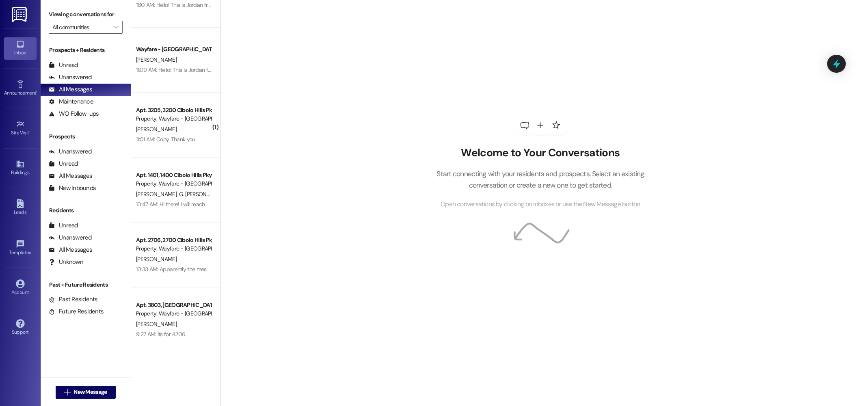
scroll to position [688, 0]
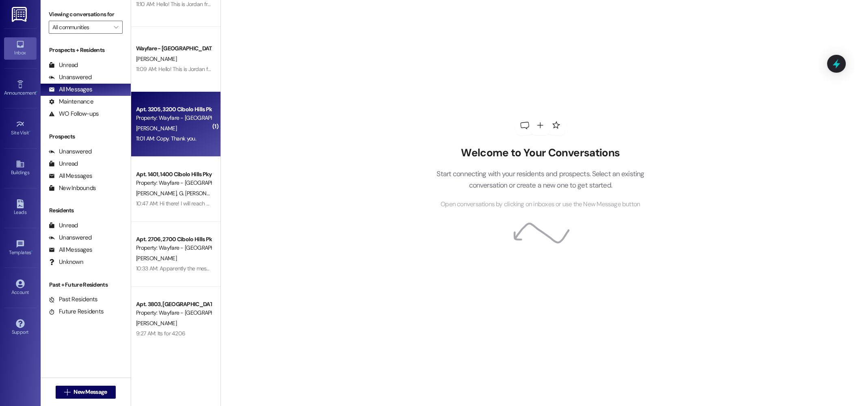
click at [178, 138] on div "11:01 AM: Copy. Thank you. 11:01 AM: Copy. Thank you." at bounding box center [166, 138] width 60 height 7
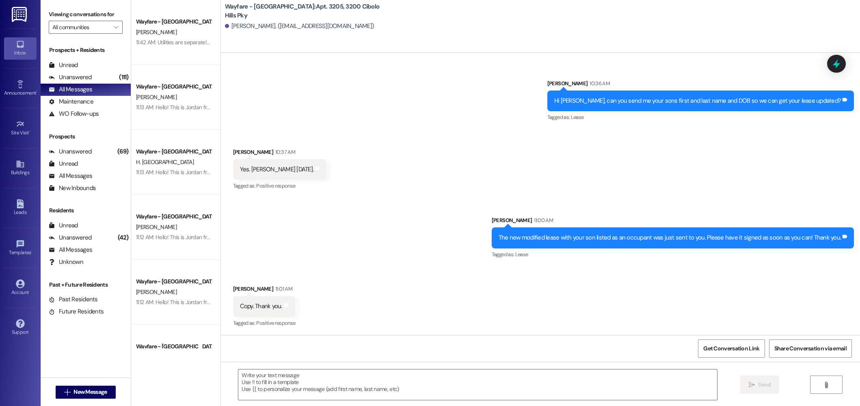
scroll to position [1404, 0]
